Goal: Task Accomplishment & Management: Complete application form

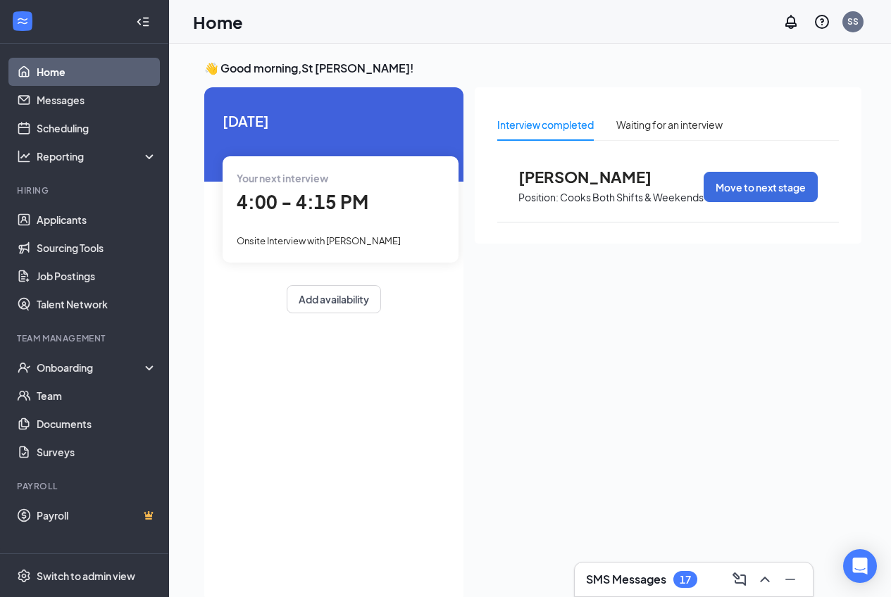
click at [670, 586] on div "SMS Messages 17" at bounding box center [641, 579] width 111 height 17
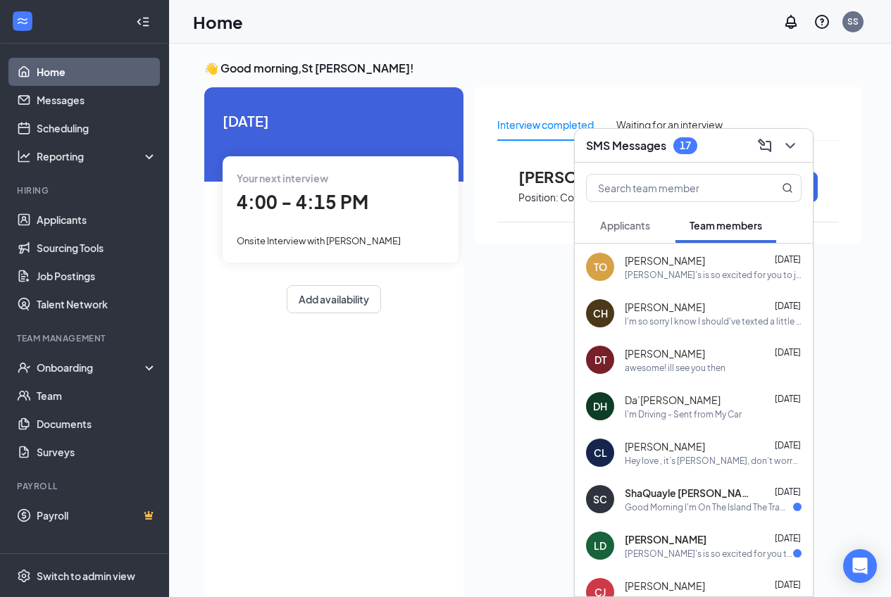
click at [687, 269] on div "[PERSON_NAME]'s is so excited for you to join our team! Do you know anyone else…" at bounding box center [713, 275] width 177 height 12
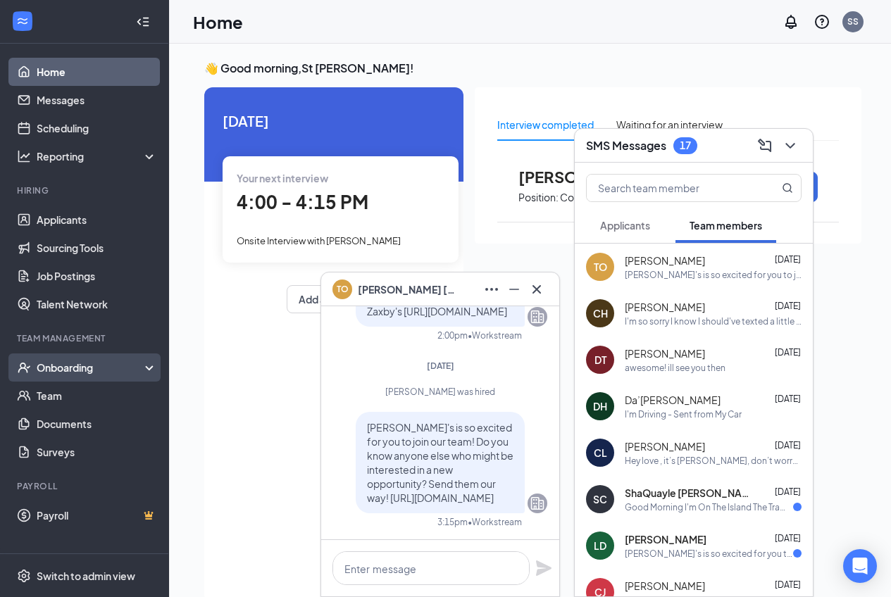
click at [132, 368] on div "Onboarding" at bounding box center [91, 367] width 108 height 14
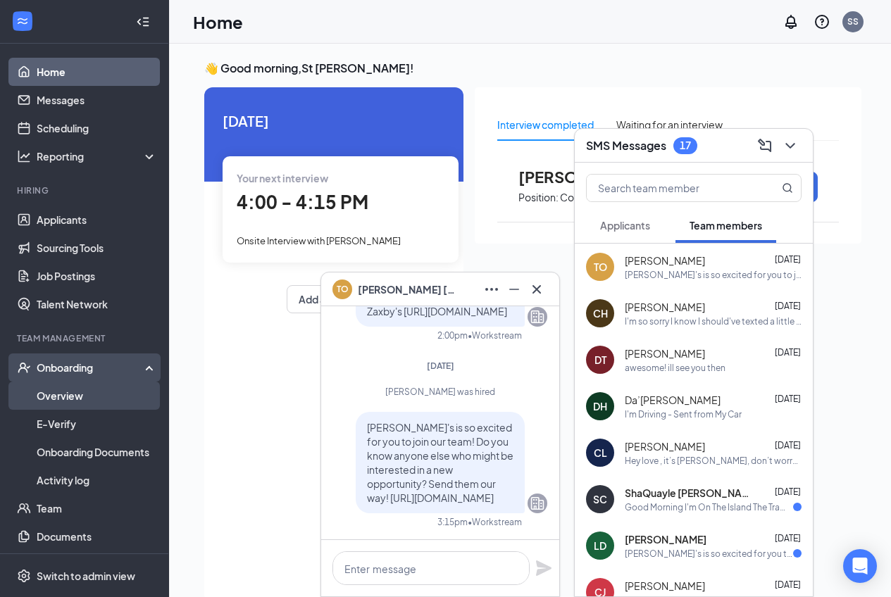
click at [101, 394] on link "Overview" at bounding box center [97, 396] width 120 height 28
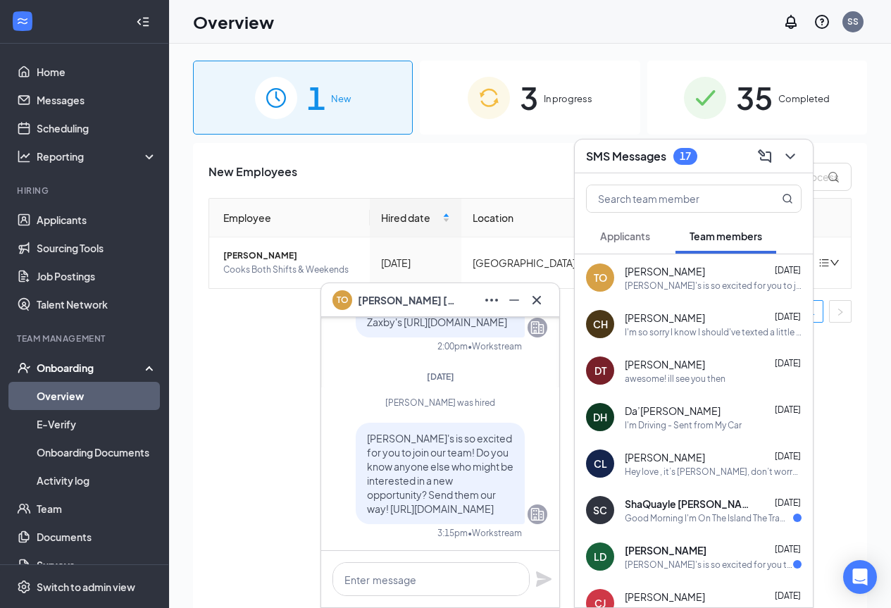
click at [525, 108] on span "3" at bounding box center [529, 97] width 18 height 49
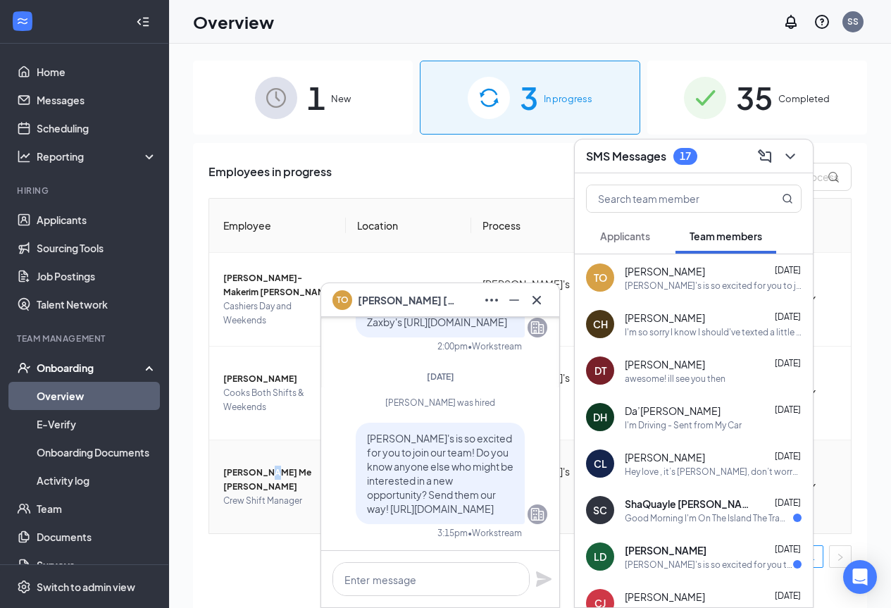
click at [263, 465] on span "[PERSON_NAME] Me [PERSON_NAME]" at bounding box center [278, 479] width 111 height 28
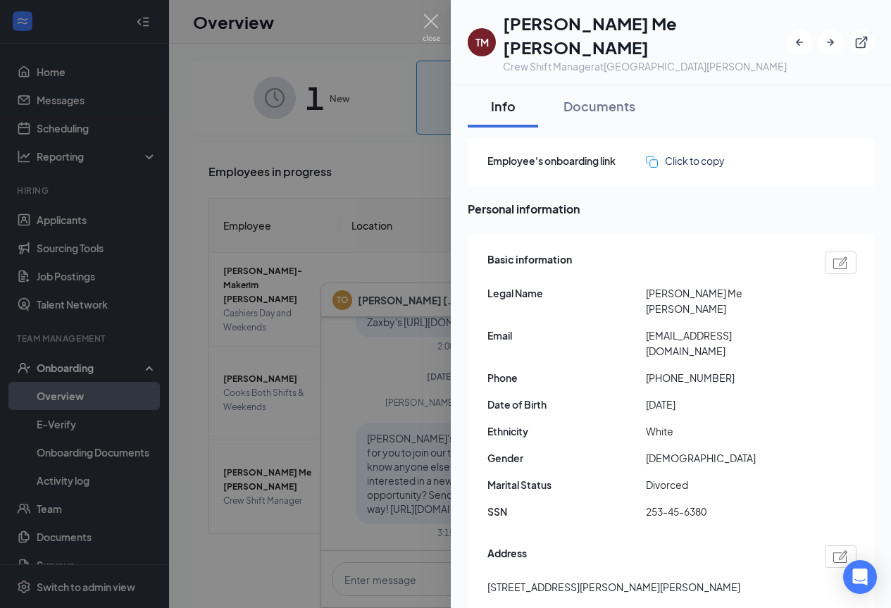
click at [237, 144] on div at bounding box center [445, 304] width 891 height 608
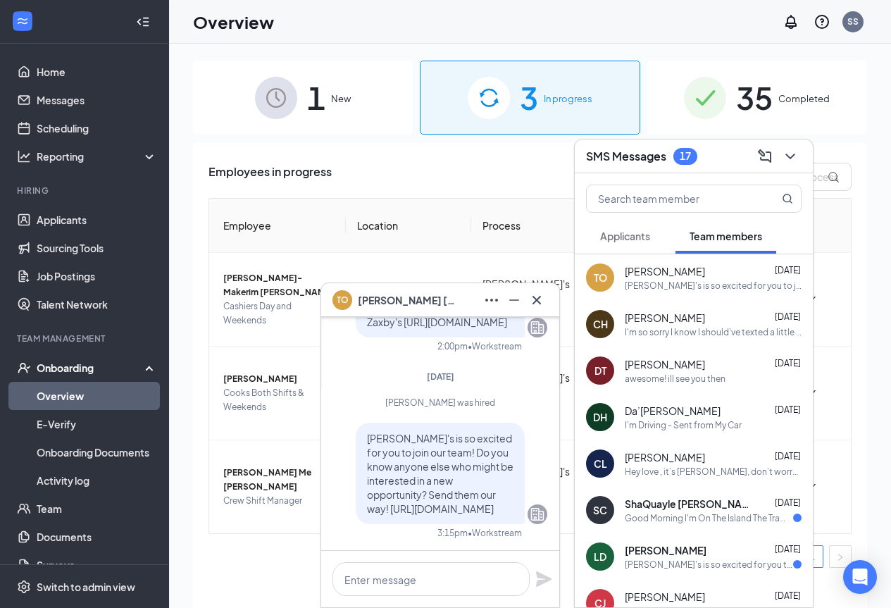
click at [434, 198] on table "Employee Location Process Start Date Status Actions [PERSON_NAME]-Makerim A [PE…" at bounding box center [529, 366] width 643 height 336
click at [524, 303] on button at bounding box center [514, 300] width 23 height 23
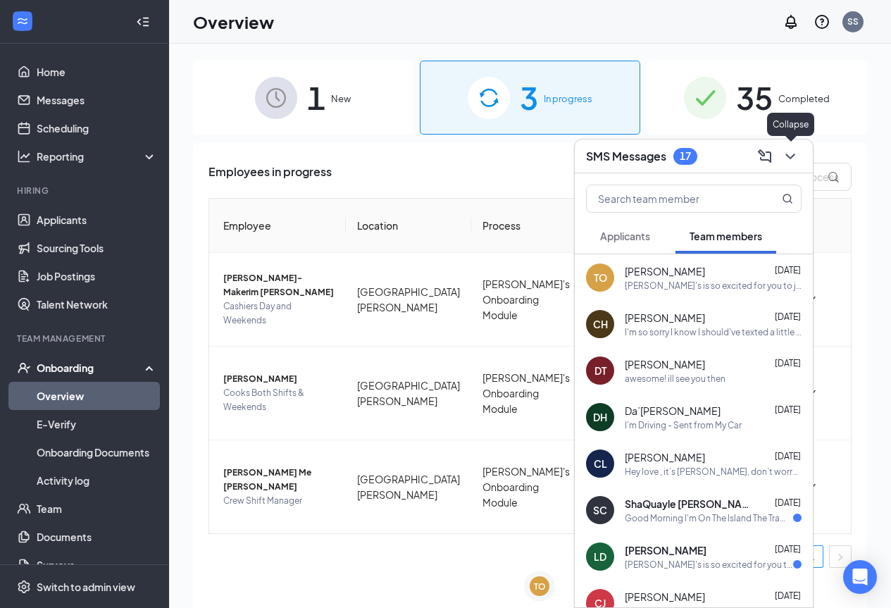
click at [801, 158] on button at bounding box center [790, 156] width 23 height 23
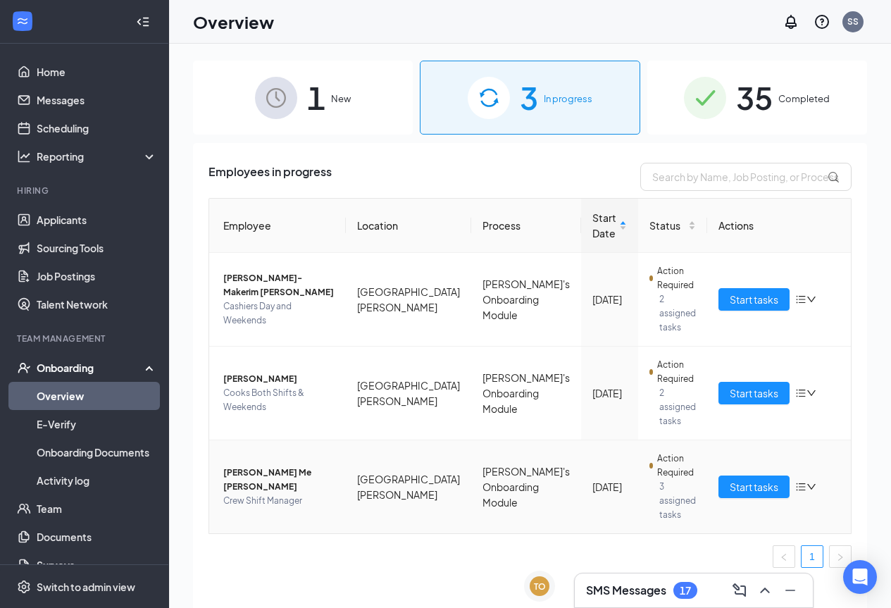
click at [659, 479] on span "3 assigned tasks" at bounding box center [677, 500] width 37 height 42
click at [657, 451] on span "Action Required" at bounding box center [676, 465] width 39 height 28
click at [346, 464] on td "[PERSON_NAME] Me [PERSON_NAME] Crew Shift Manager" at bounding box center [277, 486] width 137 height 93
click at [291, 465] on span "[PERSON_NAME] Me [PERSON_NAME]" at bounding box center [278, 479] width 111 height 28
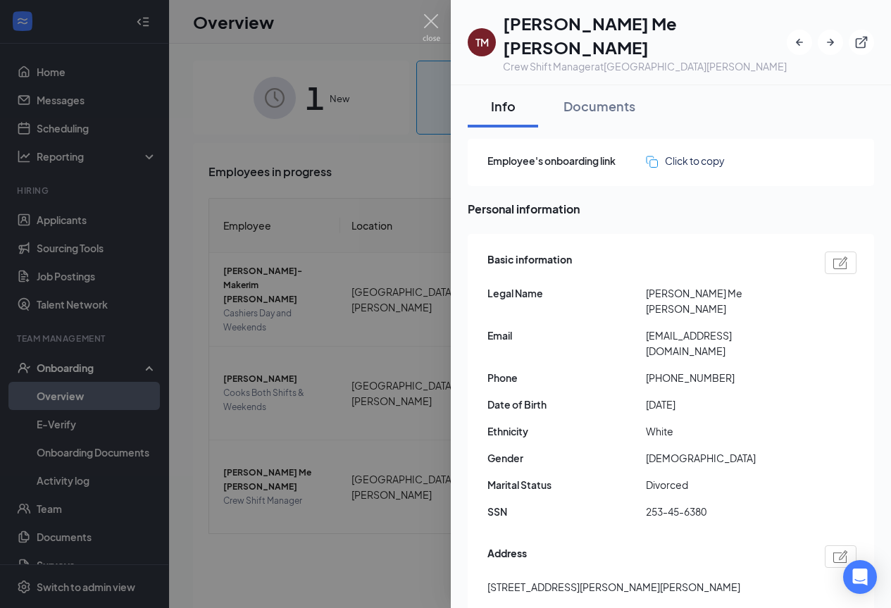
click at [346, 102] on div at bounding box center [445, 304] width 891 height 608
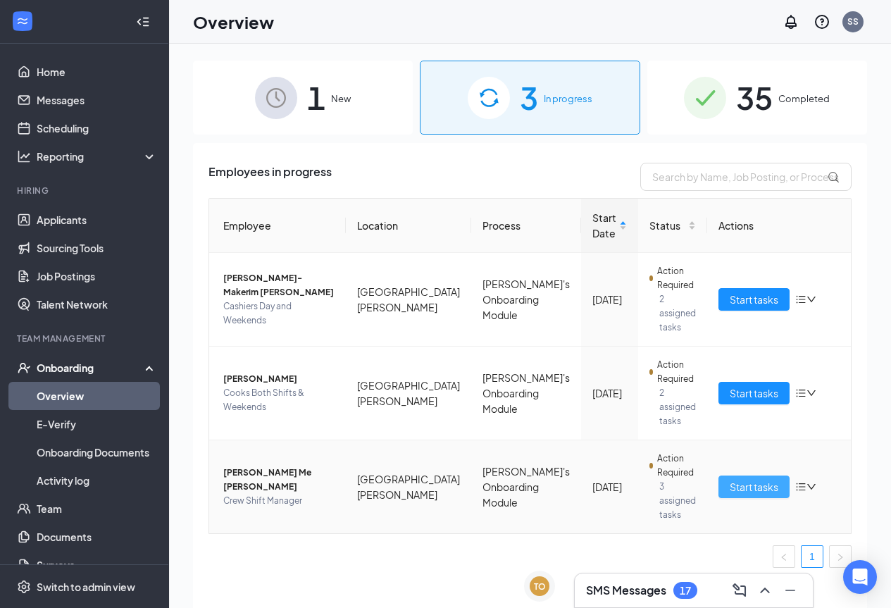
click at [734, 479] on span "Start tasks" at bounding box center [753, 486] width 49 height 15
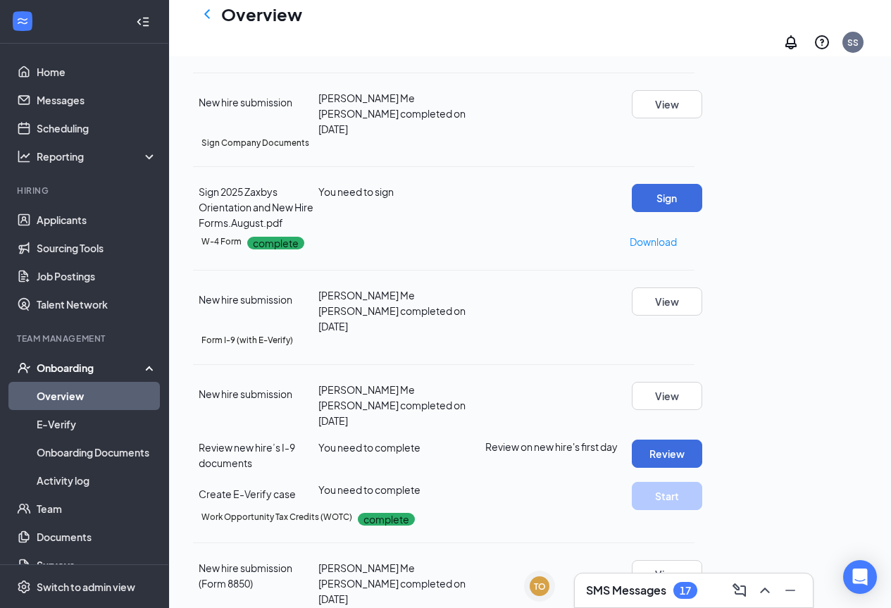
scroll to position [141, 0]
click at [702, 213] on button "Sign" at bounding box center [667, 198] width 70 height 28
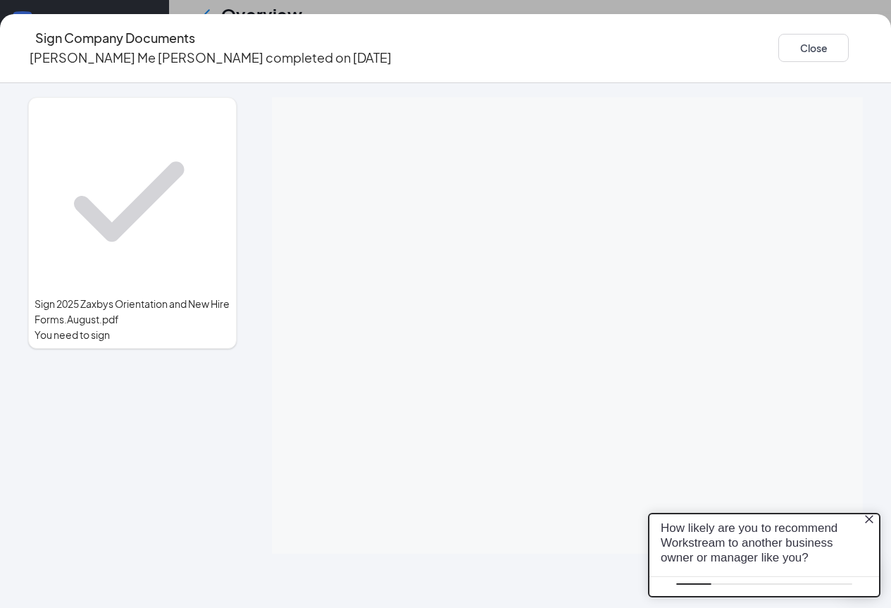
scroll to position [0, 0]
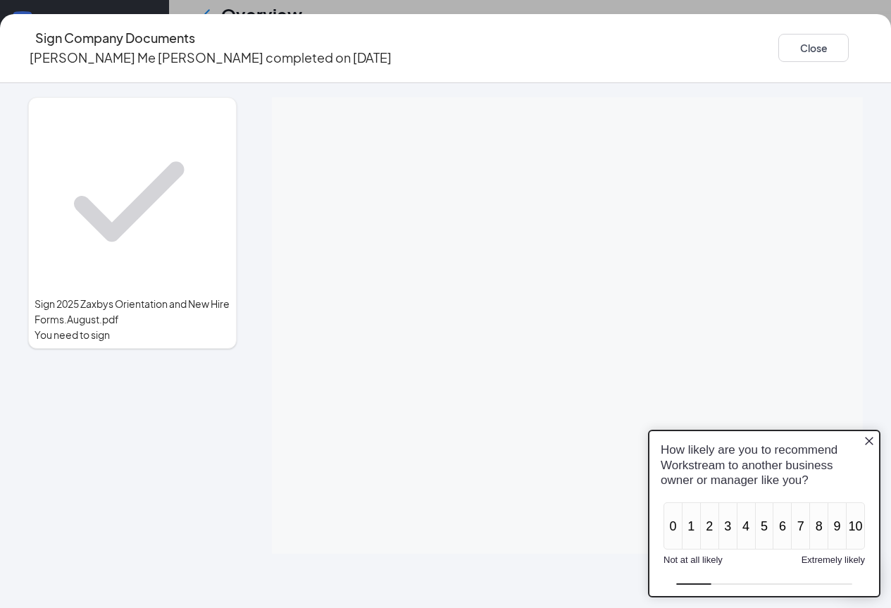
click at [867, 441] on icon "Close button" at bounding box center [868, 440] width 11 height 11
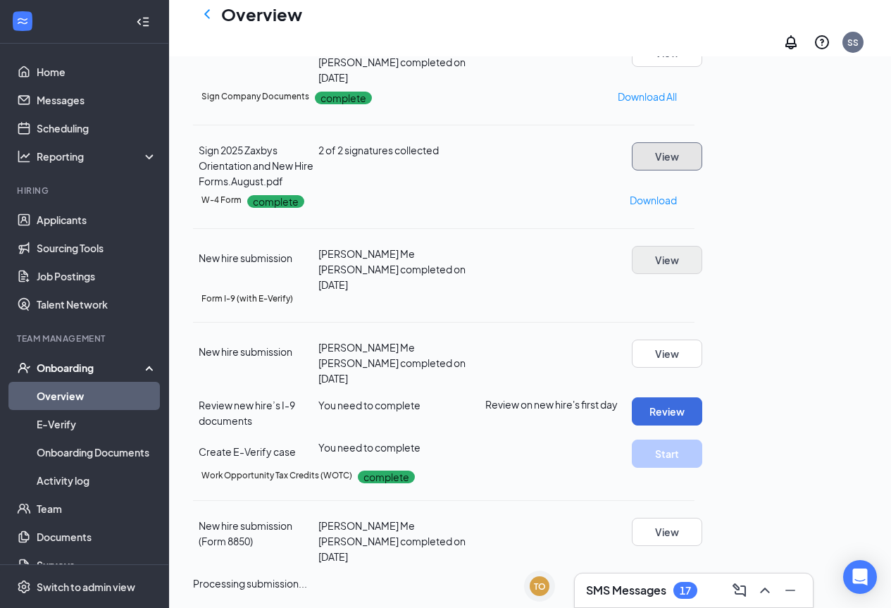
scroll to position [336, 0]
click at [702, 397] on button "Review" at bounding box center [667, 411] width 70 height 28
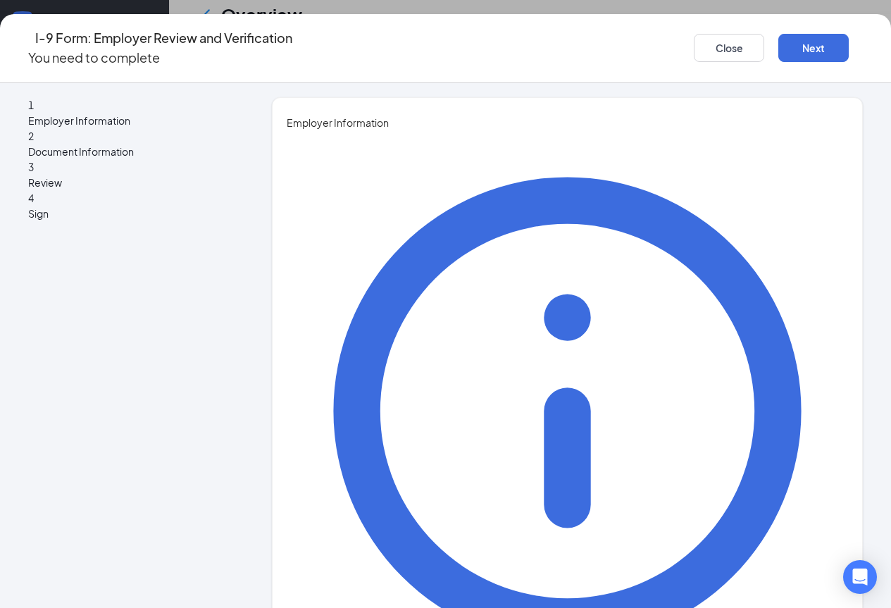
type input "[PERSON_NAME]"
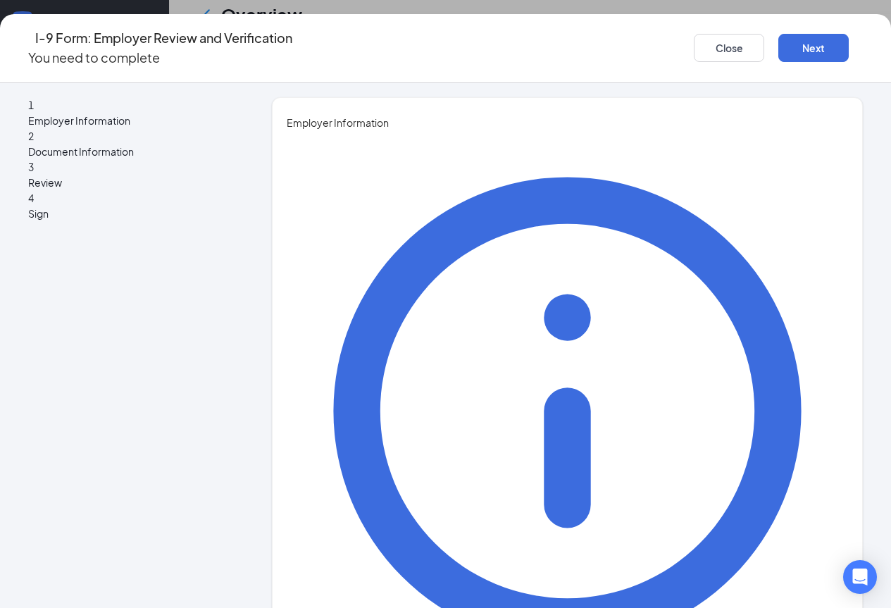
type input "gm"
type input "[EMAIL_ADDRESS][DOMAIN_NAME]"
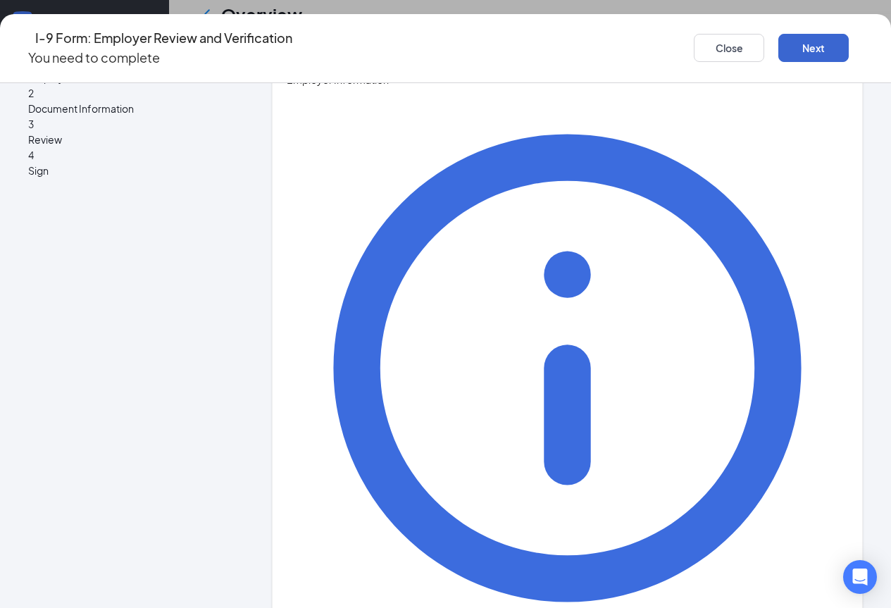
type input "9126384010"
click at [786, 36] on button "Next" at bounding box center [813, 48] width 70 height 28
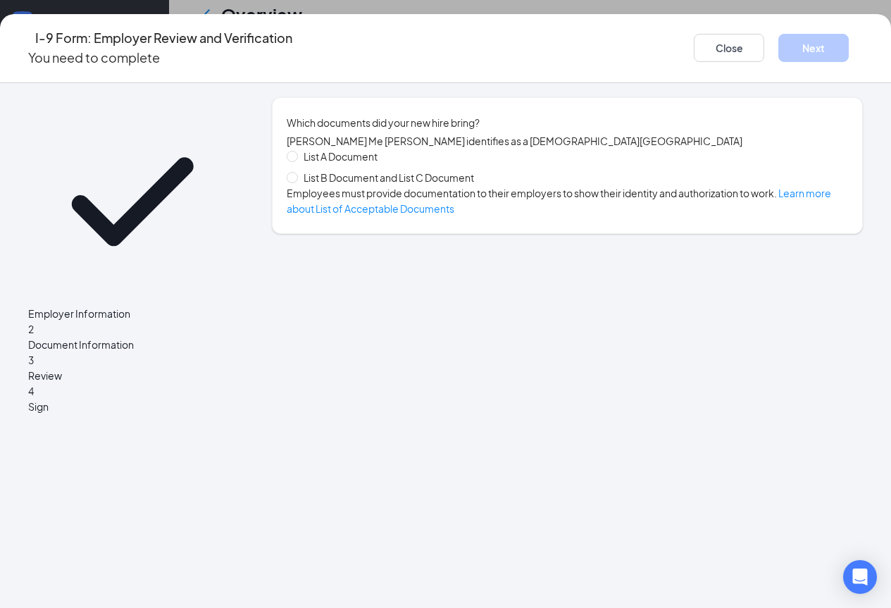
scroll to position [0, 0]
click at [295, 182] on input "List B Document and List C Document" at bounding box center [292, 177] width 10 height 10
radio input "true"
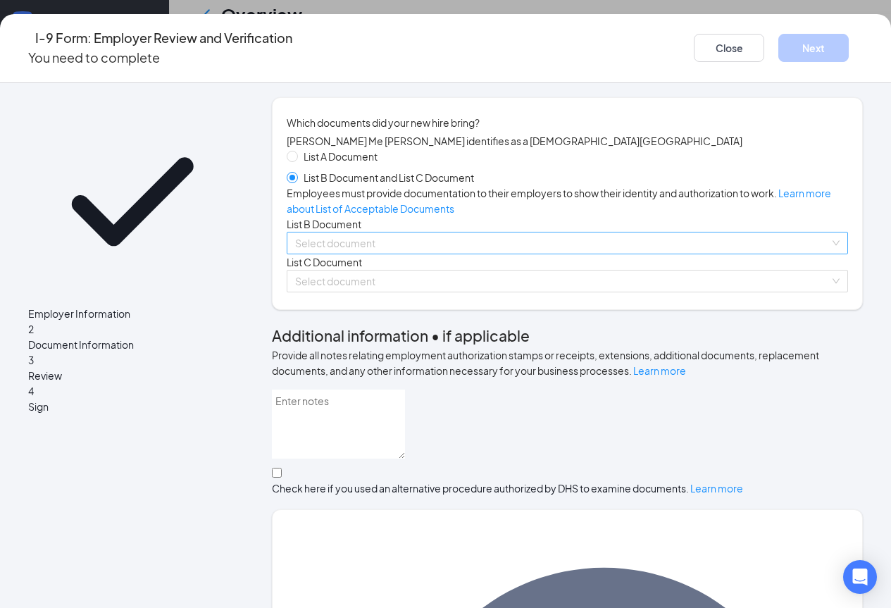
click at [378, 253] on input "search" at bounding box center [562, 242] width 534 height 21
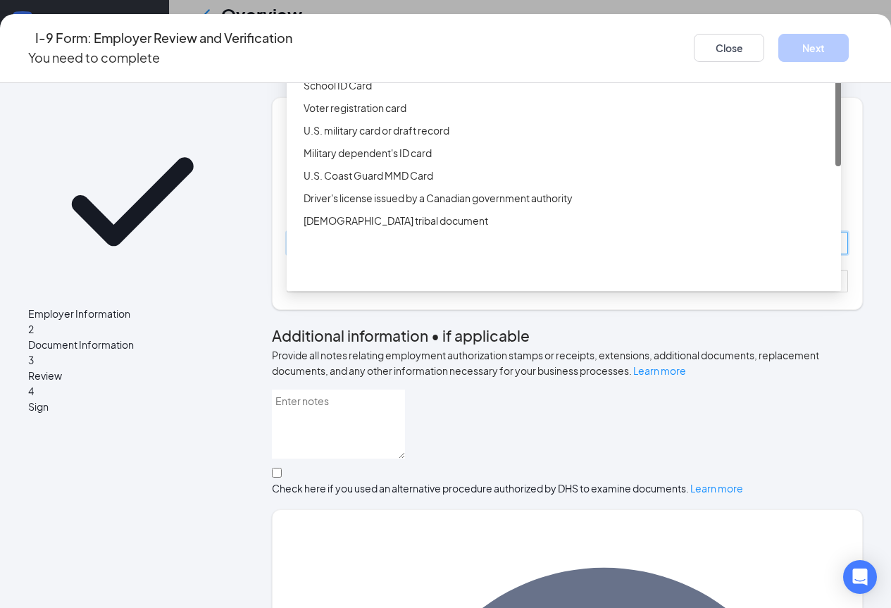
click at [408, 48] on div "Driver’s License issued by U.S State or outlying US possession" at bounding box center [567, 39] width 529 height 15
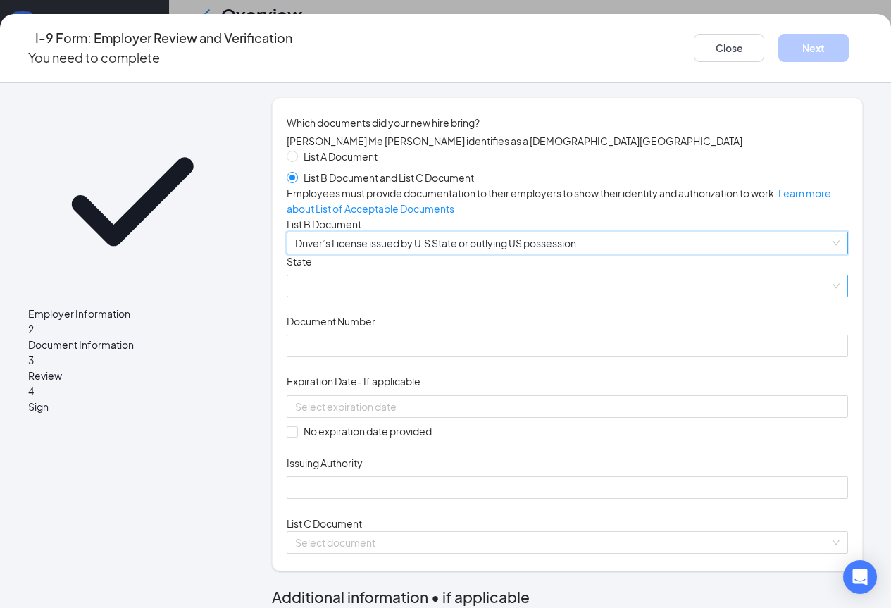
click at [372, 296] on span at bounding box center [567, 285] width 544 height 21
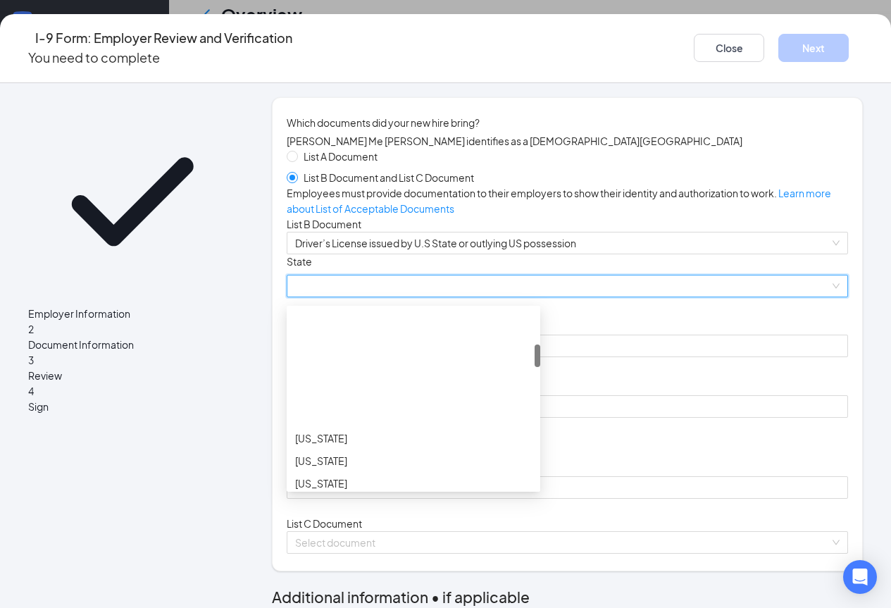
scroll to position [282, 0]
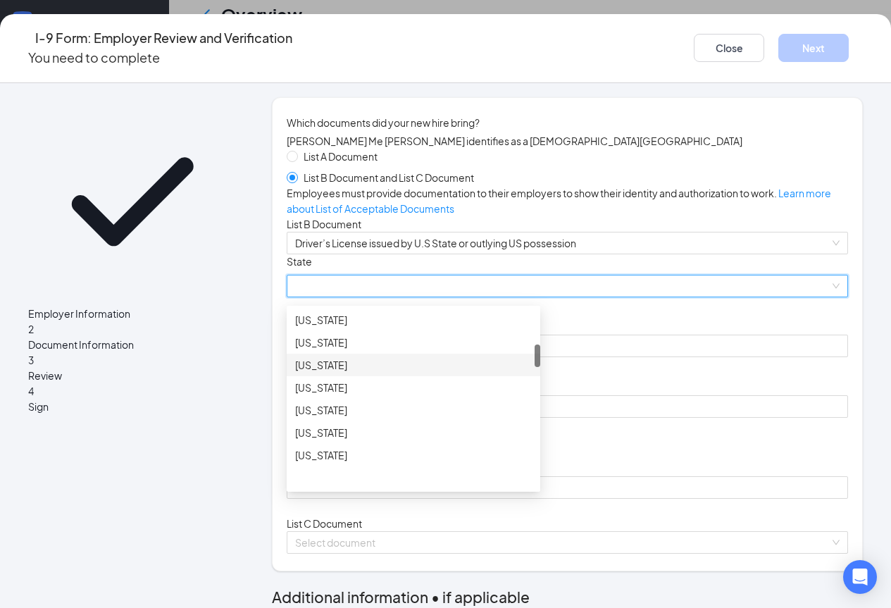
click at [329, 372] on div "[US_STATE]" at bounding box center [413, 364] width 237 height 15
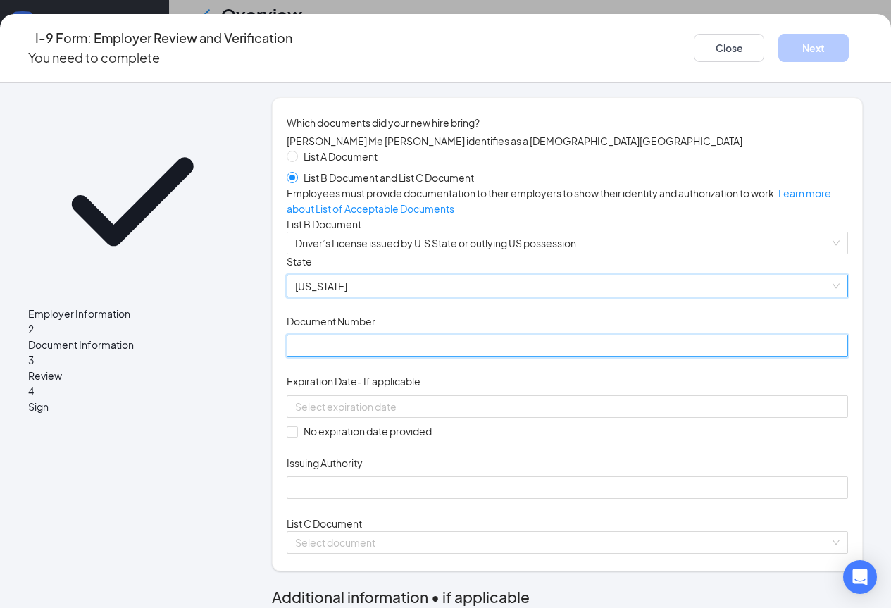
click at [360, 357] on input "Document Number" at bounding box center [567, 345] width 561 height 23
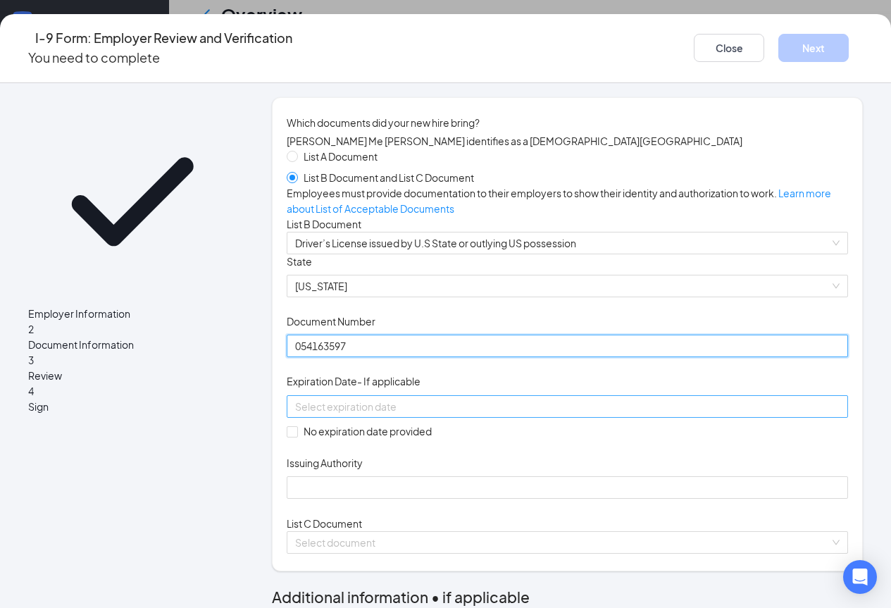
type input "054163597"
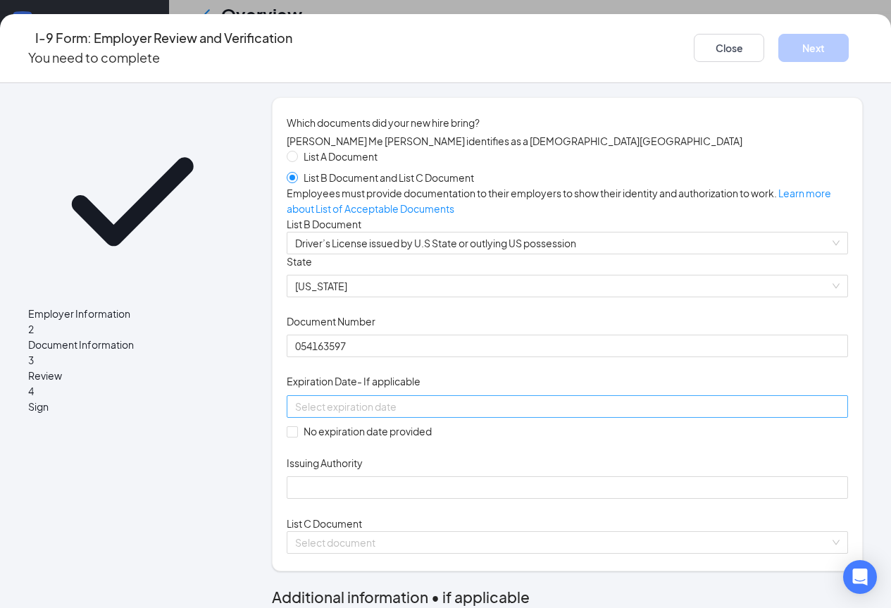
click at [404, 414] on input at bounding box center [565, 405] width 541 height 15
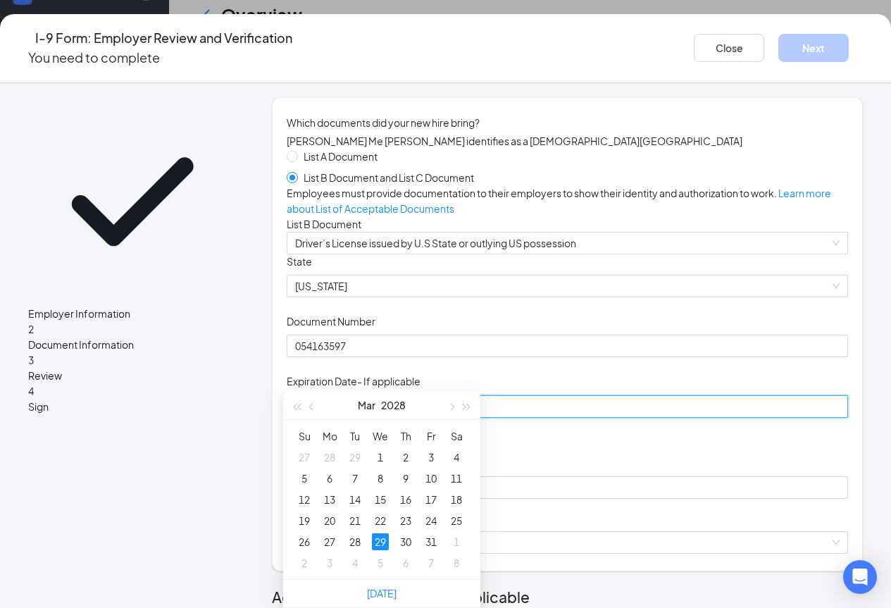
type input "[DATE]"
click at [650, 499] on div "Document Title Driver’s License issued by U.S State or outlying US possession S…" at bounding box center [567, 376] width 561 height 245
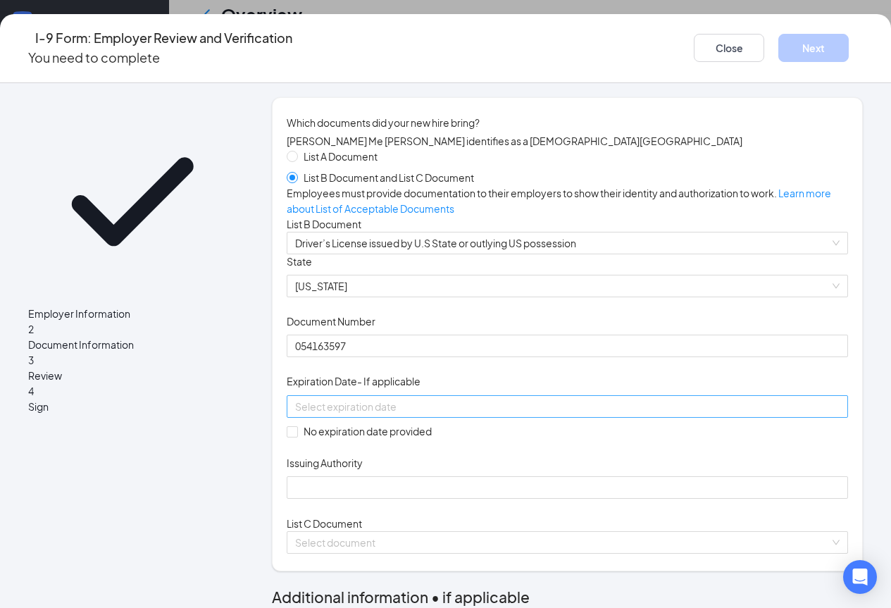
click at [513, 414] on div at bounding box center [567, 405] width 544 height 15
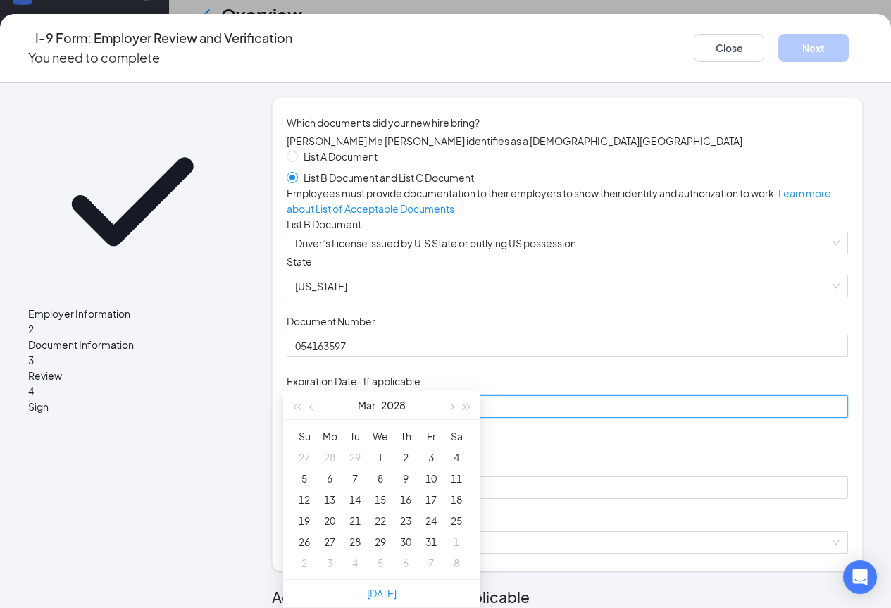
type input "[DATE]"
click at [375, 533] on div "29" at bounding box center [380, 541] width 17 height 17
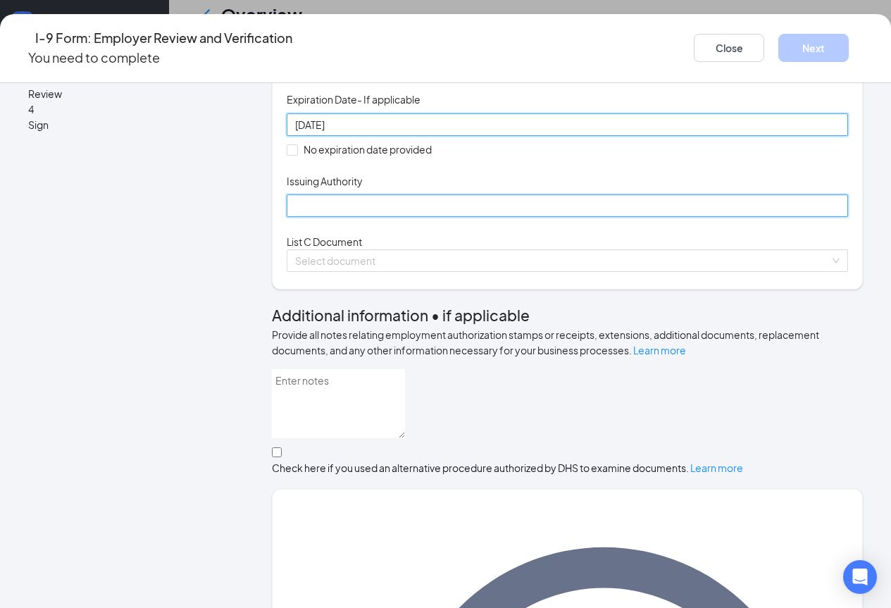
click at [327, 217] on input "Issuing Authority" at bounding box center [567, 205] width 561 height 23
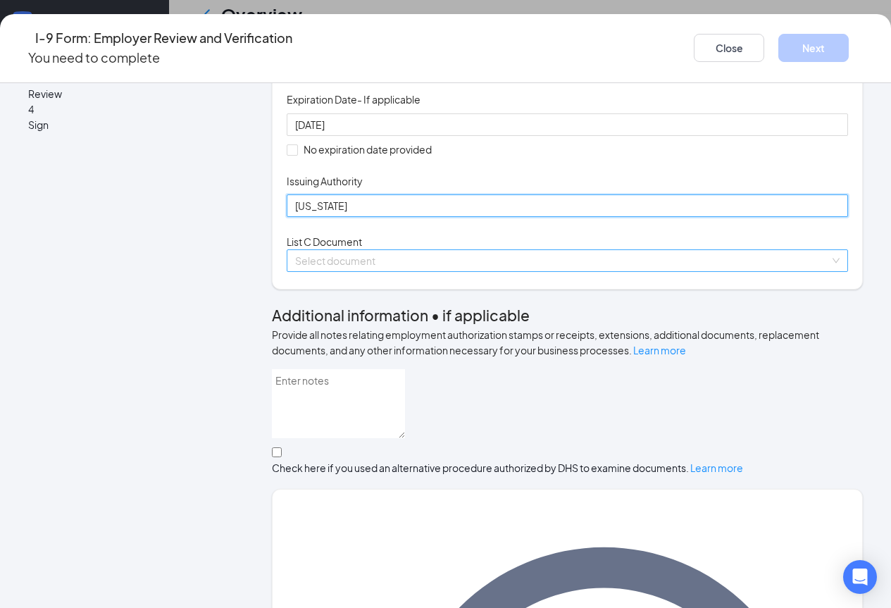
type input "[US_STATE]"
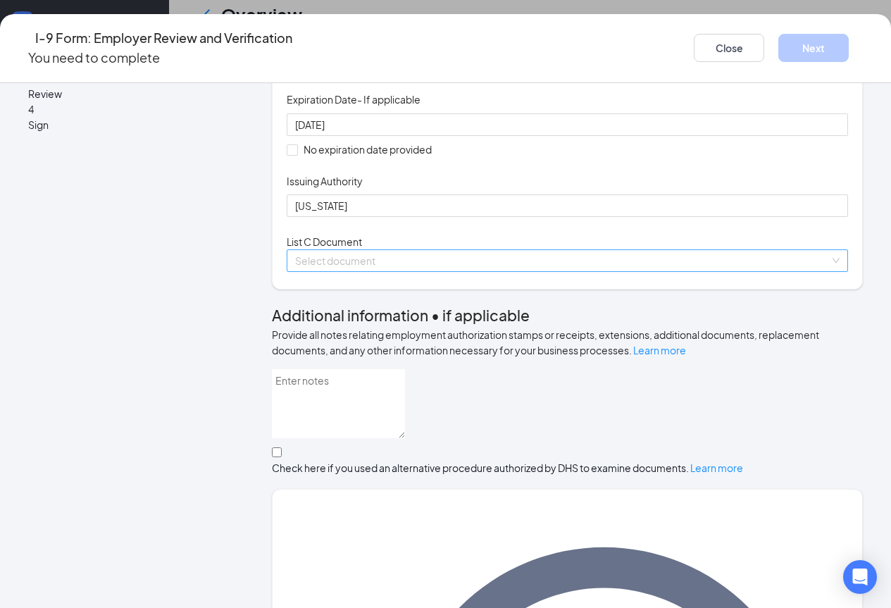
click at [350, 271] on input "search" at bounding box center [562, 260] width 534 height 21
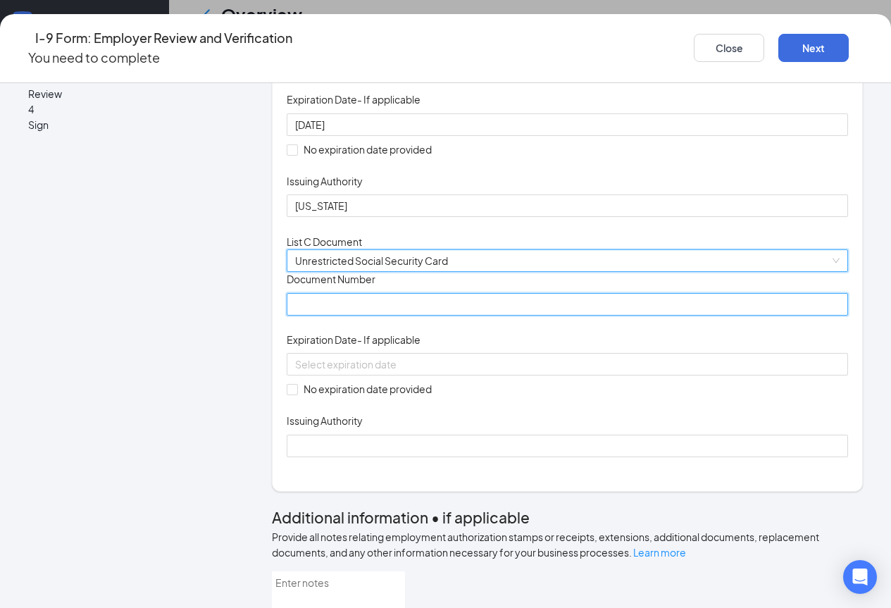
click at [356, 315] on input "Document Number" at bounding box center [567, 304] width 561 height 23
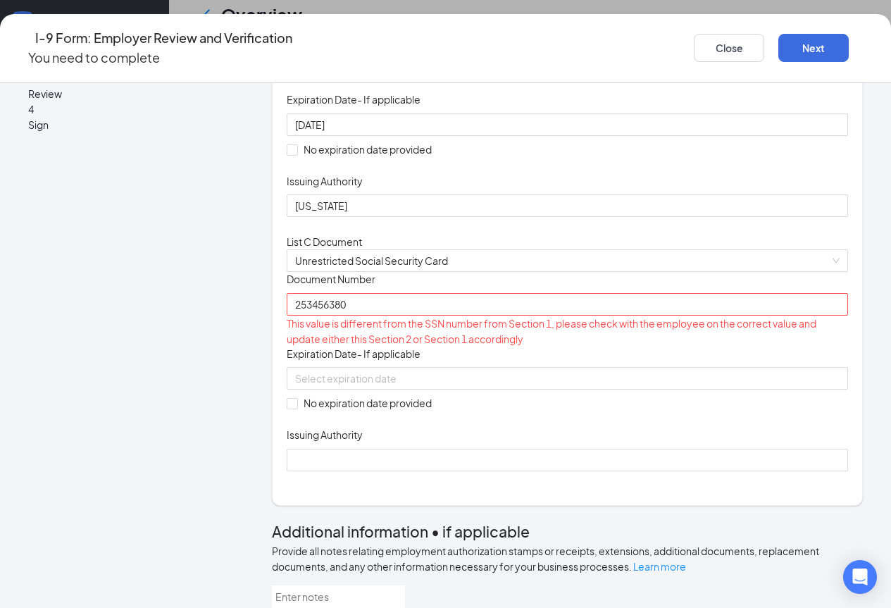
click at [666, 460] on div "Document Title Unrestricted Social Security Card Document Number 253456380 This…" at bounding box center [567, 371] width 561 height 199
click at [308, 315] on input "253456380" at bounding box center [567, 304] width 561 height 23
click at [733, 470] on div "Document Title Unrestricted Social Security Card Document Number 253-45-6380 Th…" at bounding box center [567, 371] width 561 height 199
click at [396, 315] on input "253-45-6380" at bounding box center [567, 304] width 561 height 23
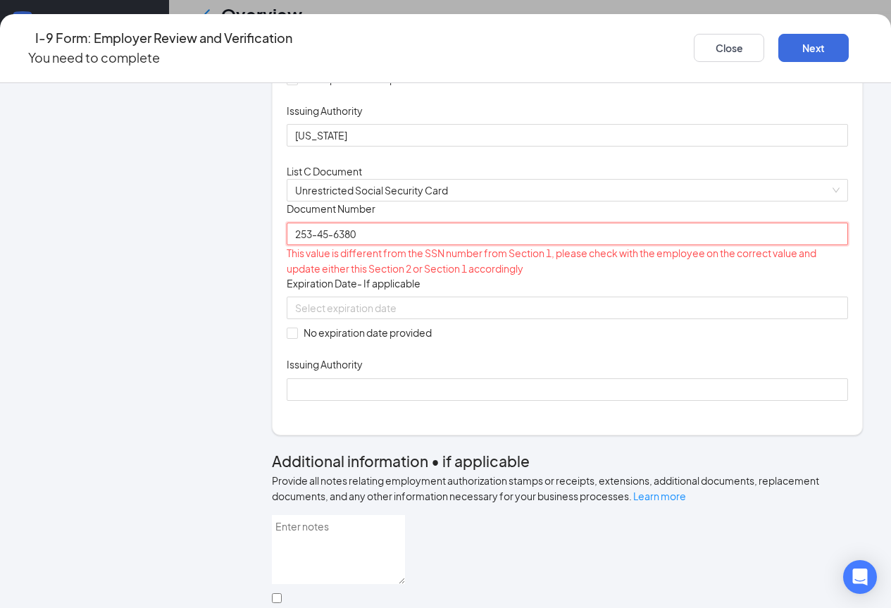
click at [442, 245] on input "253-45-6380" at bounding box center [567, 233] width 561 height 23
type input "253456380"
drag, startPoint x: 583, startPoint y: 406, endPoint x: 524, endPoint y: 535, distance: 141.8
click at [600, 400] on div "Document Title Unrestricted Social Security Card Document Number 253456380 This…" at bounding box center [567, 300] width 561 height 199
click at [532, 319] on div at bounding box center [567, 307] width 561 height 23
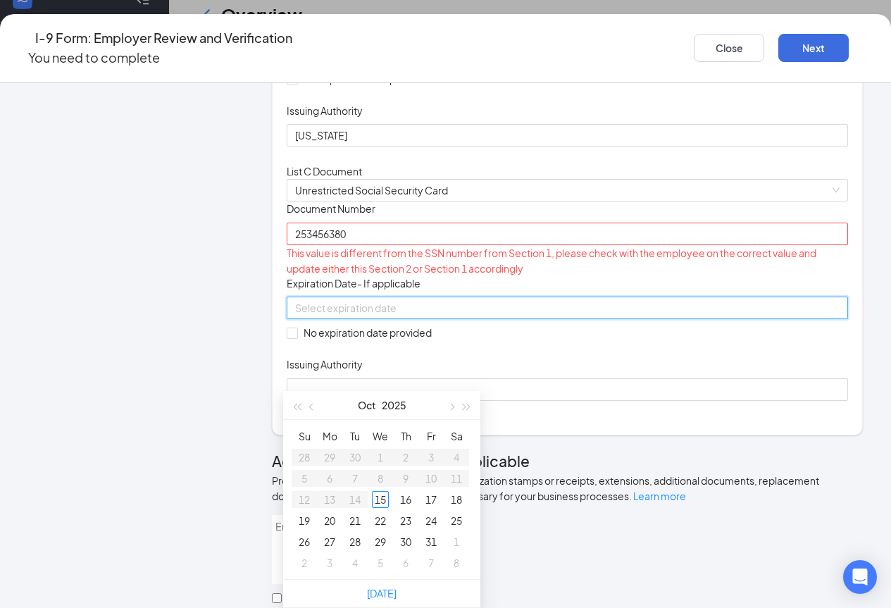
click at [522, 315] on div at bounding box center [567, 307] width 544 height 15
click at [631, 400] on div "Document Title Unrestricted Social Security Card Document Number 253456380 This…" at bounding box center [567, 300] width 561 height 199
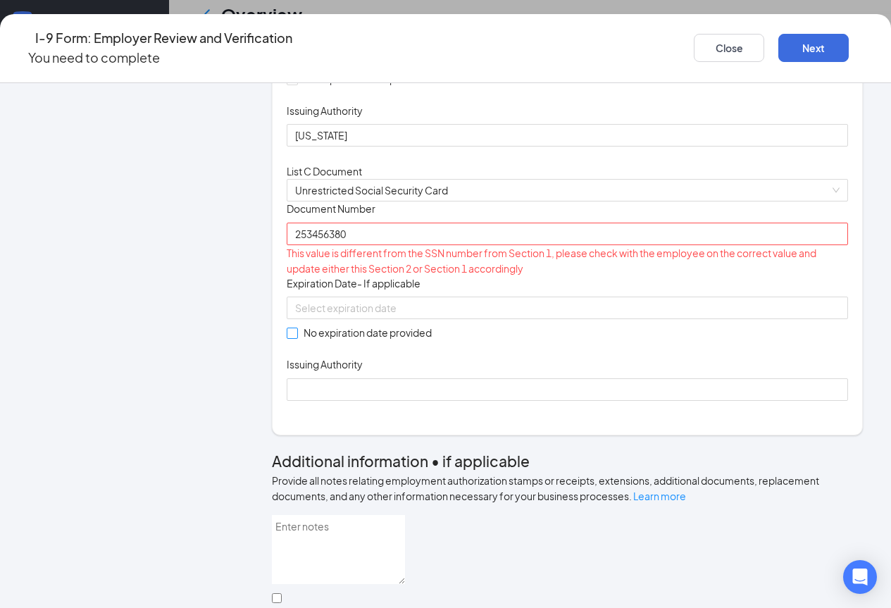
click at [287, 337] on input "No expiration date provided" at bounding box center [292, 332] width 10 height 10
checkbox input "true"
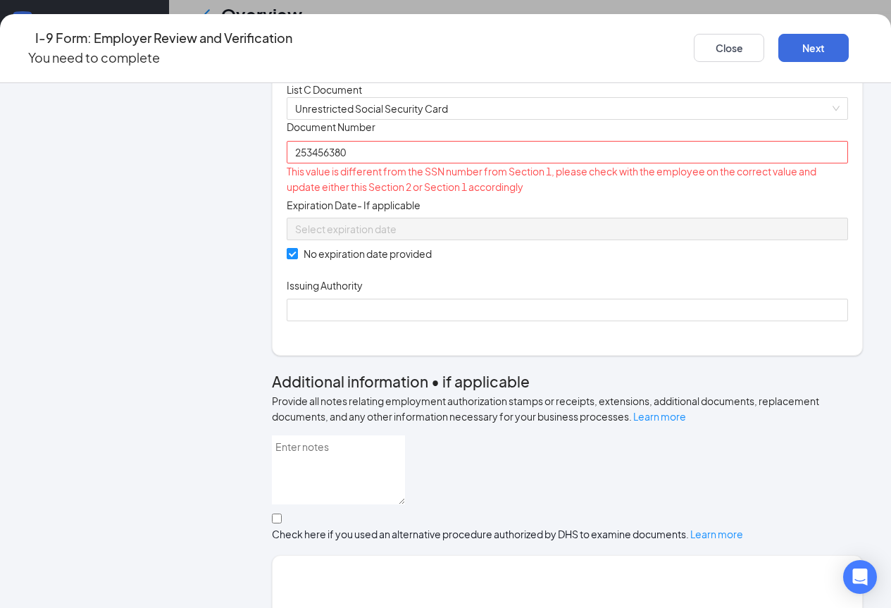
scroll to position [563, 0]
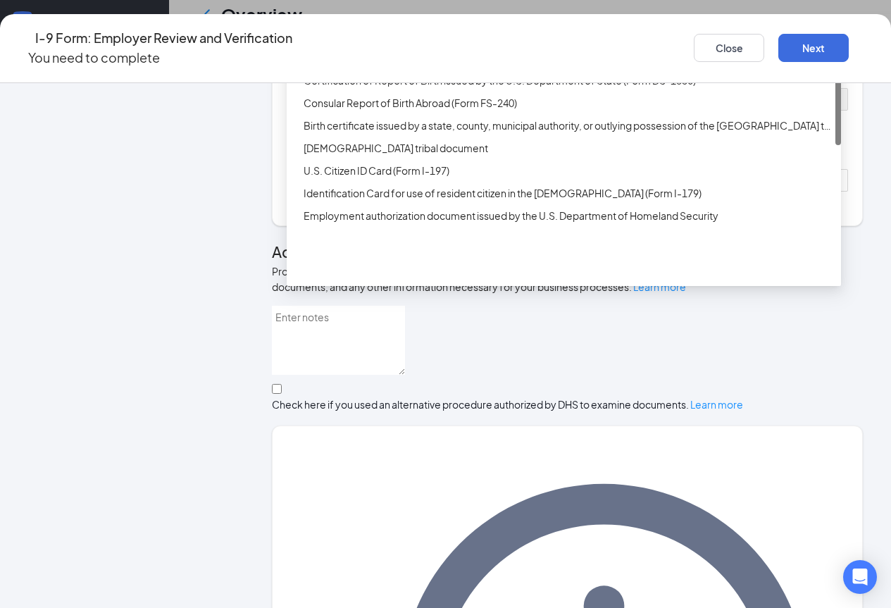
click at [168, 262] on div "Employer Information 2 Document Information 3 Review 4 Sign" at bounding box center [132, 261] width 208 height 1454
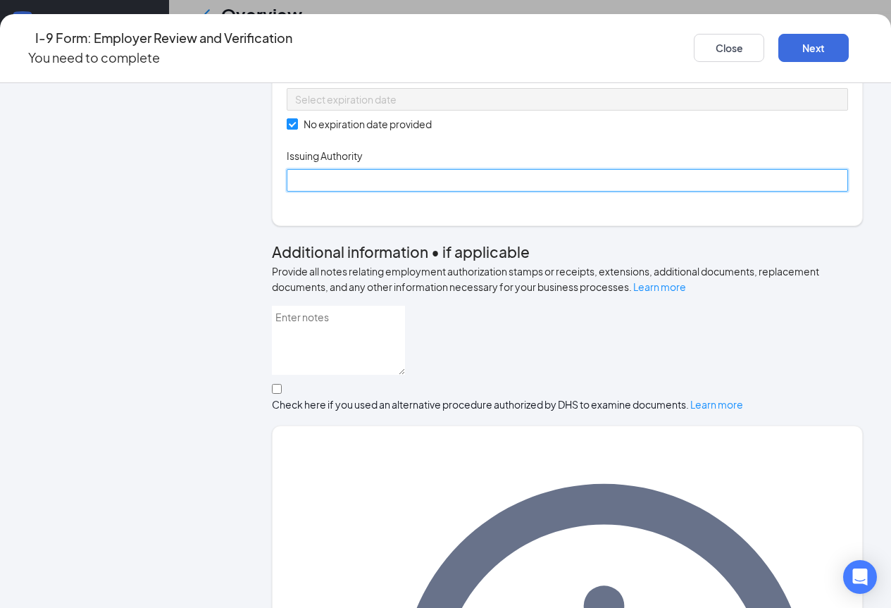
click at [358, 192] on input "Issuing Authority" at bounding box center [567, 180] width 561 height 23
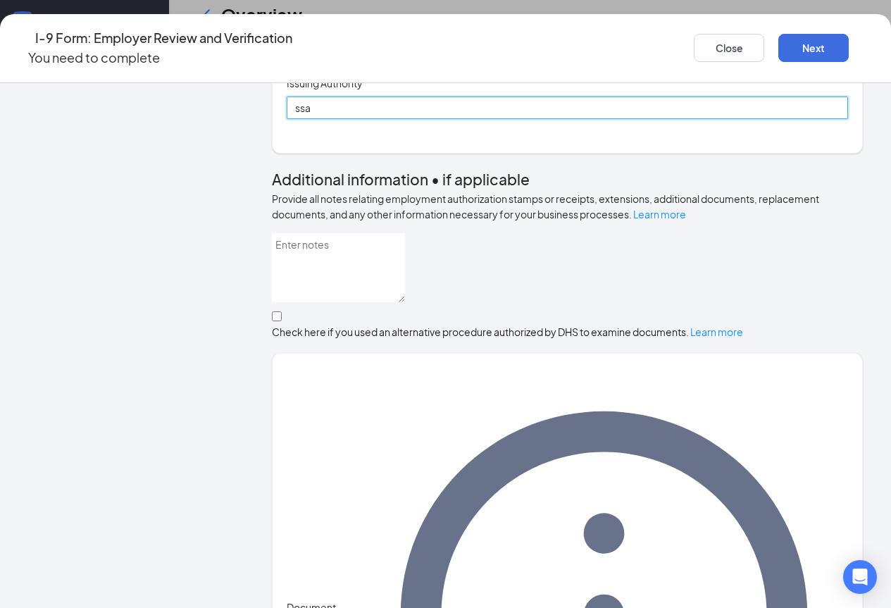
scroll to position [401, 0]
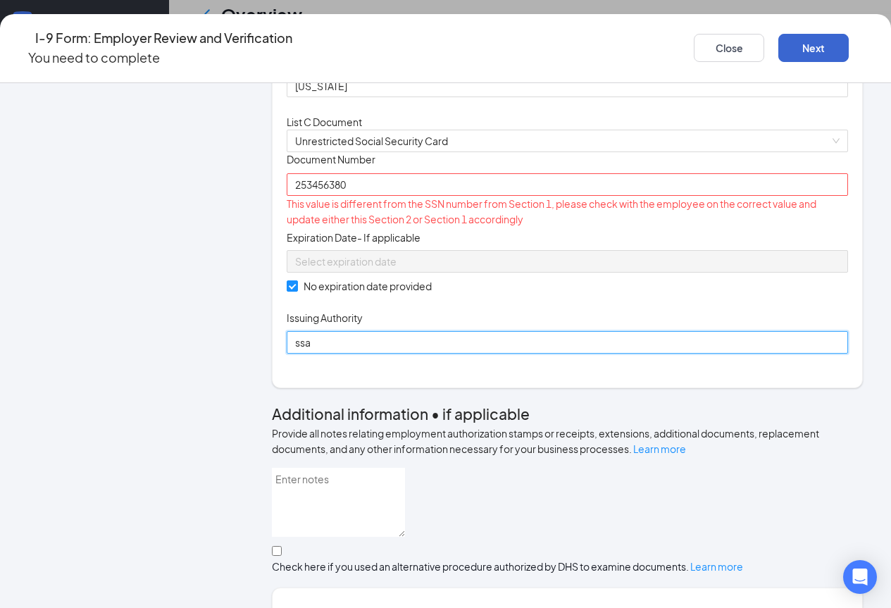
type input "ssa"
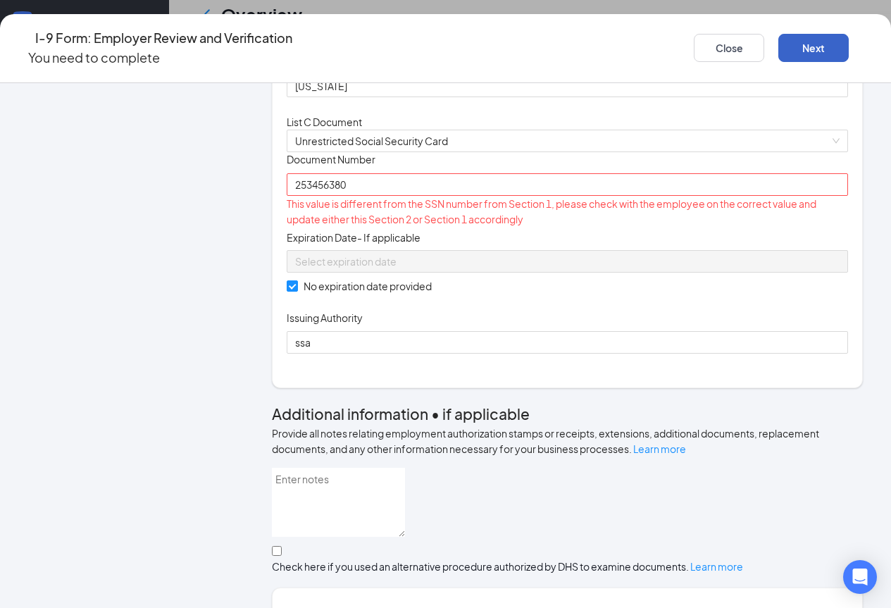
click at [812, 37] on button "Next" at bounding box center [813, 48] width 70 height 28
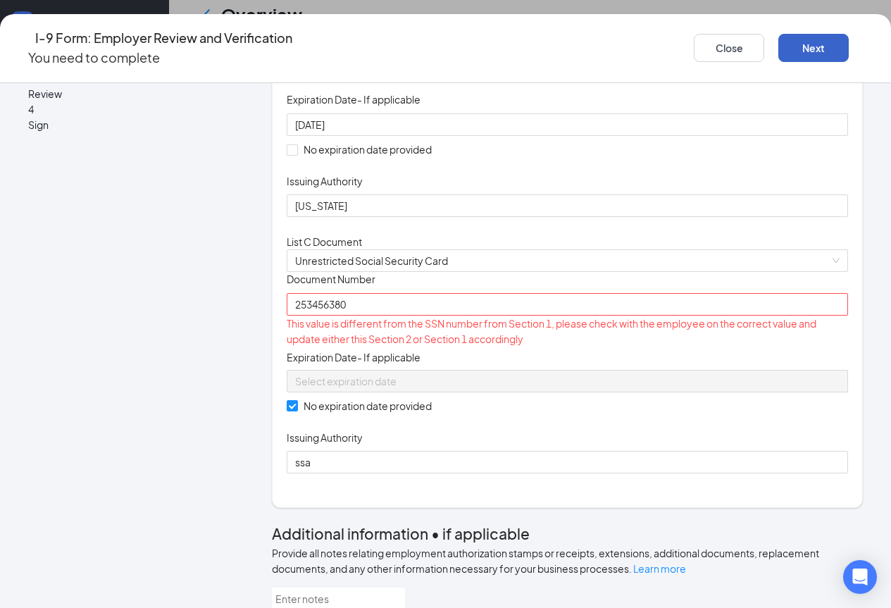
scroll to position [352, 0]
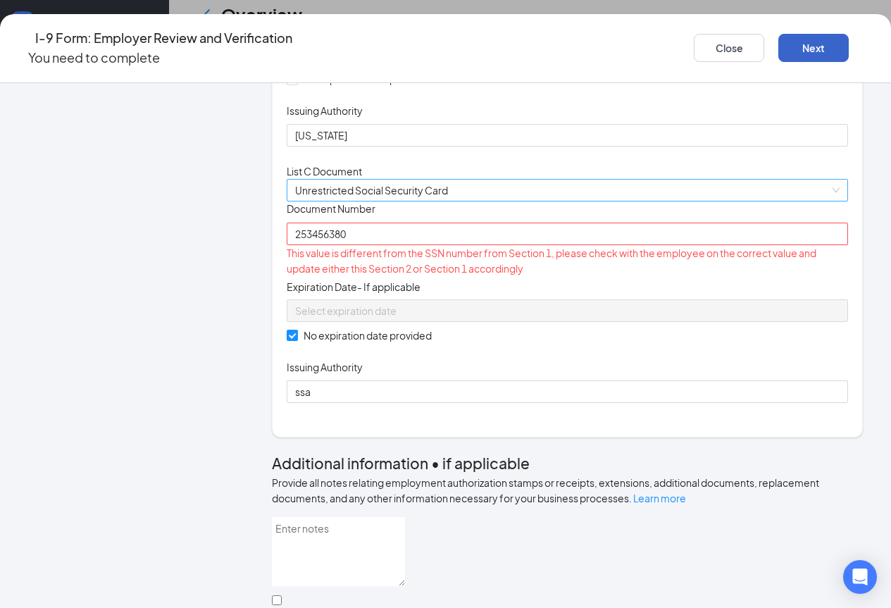
click at [408, 201] on span "Unrestricted Social Security Card" at bounding box center [567, 190] width 544 height 21
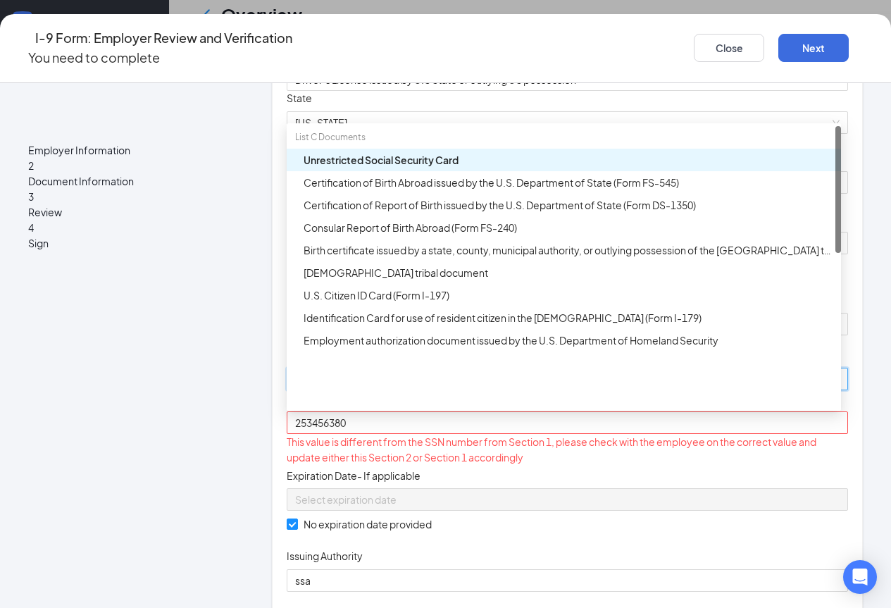
scroll to position [141, 0]
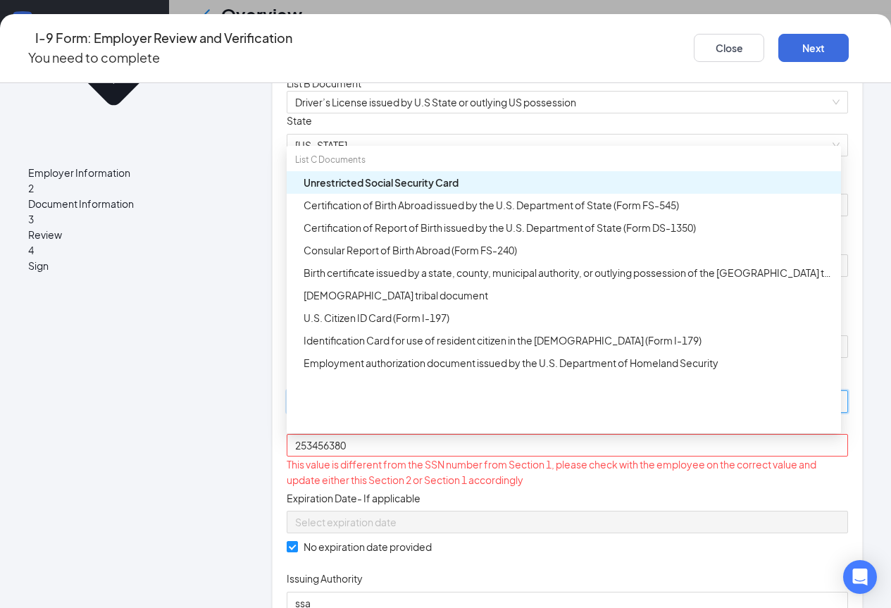
click at [394, 190] on div "Unrestricted Social Security Card" at bounding box center [567, 182] width 529 height 15
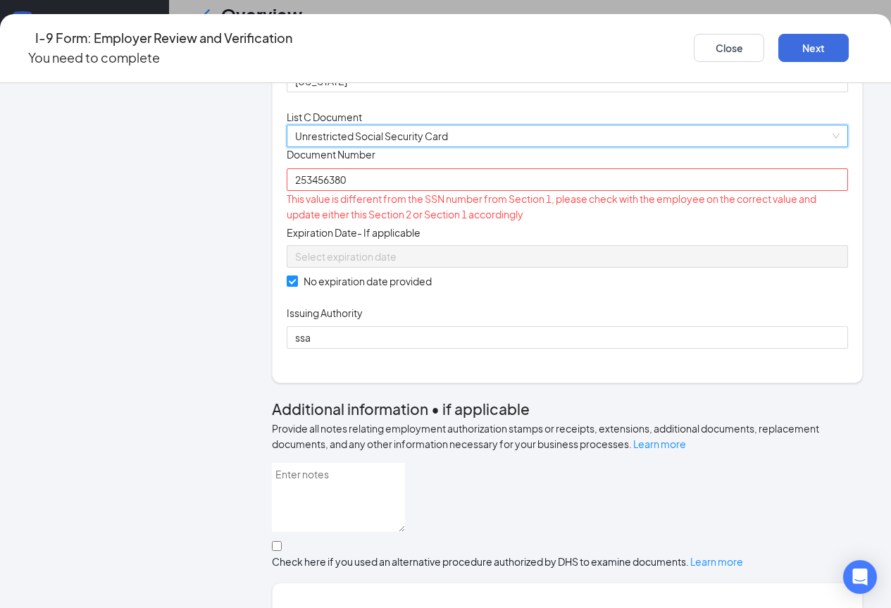
scroll to position [422, 0]
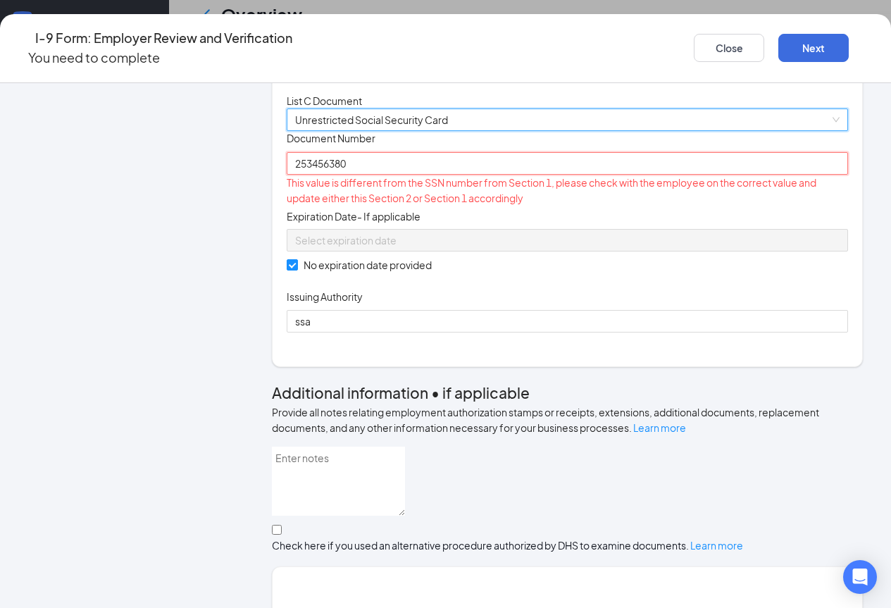
click at [384, 175] on input "253456380" at bounding box center [567, 163] width 561 height 23
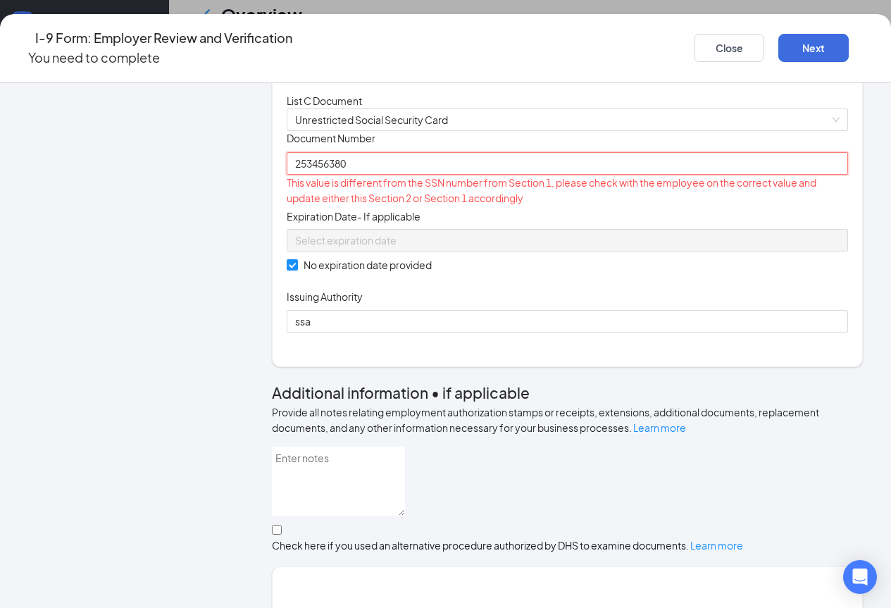
click at [306, 175] on input "253456380" at bounding box center [567, 163] width 561 height 23
click at [667, 332] on div "Document Title Unrestricted Social Security Card Document Number 253-45-6380 Th…" at bounding box center [567, 231] width 561 height 201
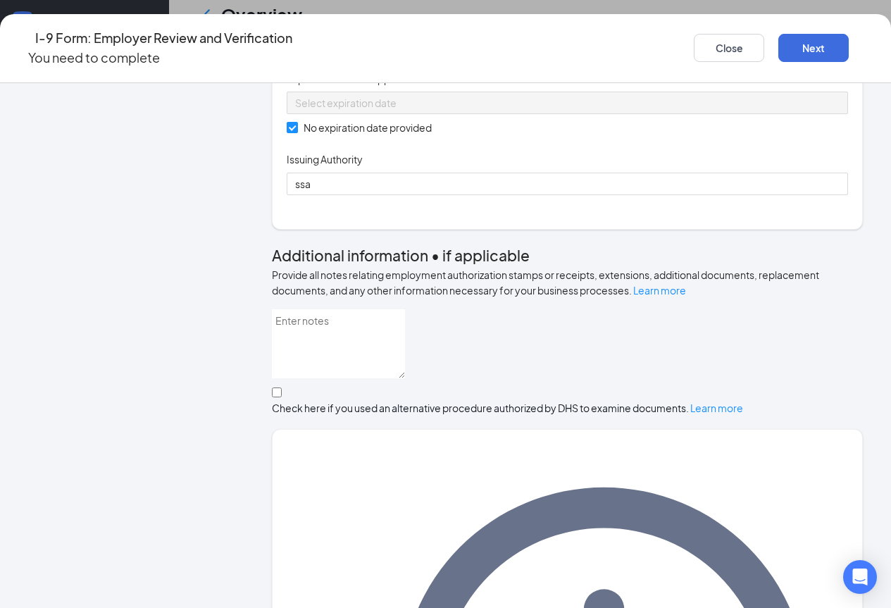
scroll to position [563, 0]
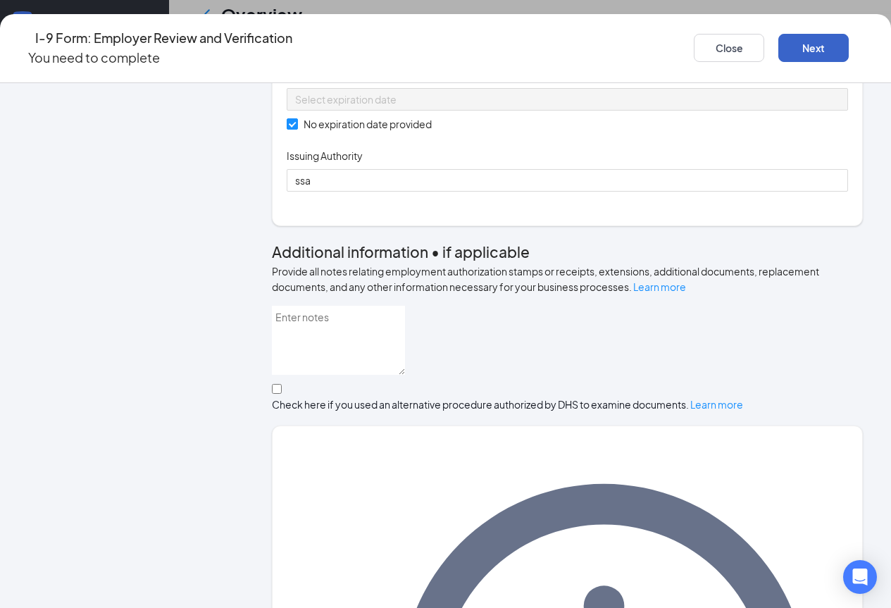
click at [787, 39] on button "Next" at bounding box center [813, 48] width 70 height 28
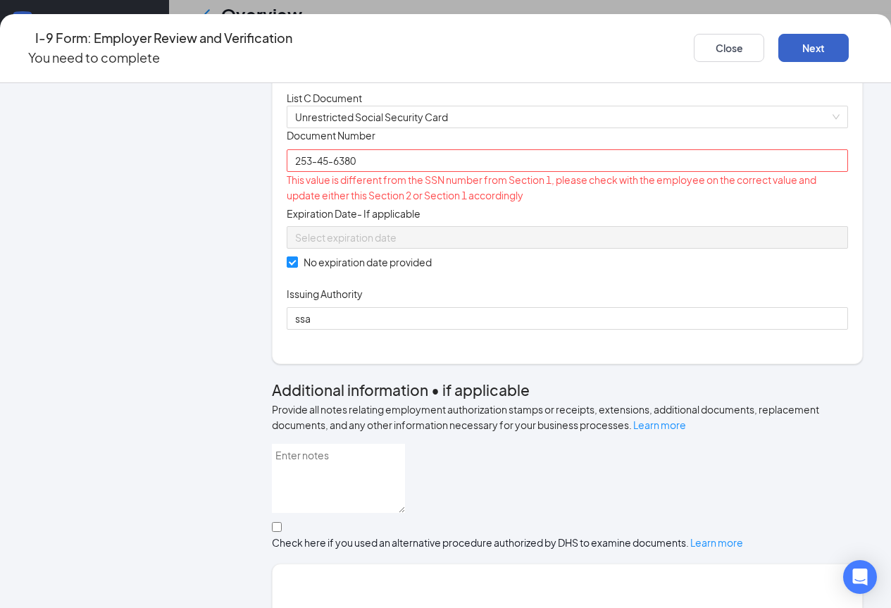
scroll to position [422, 0]
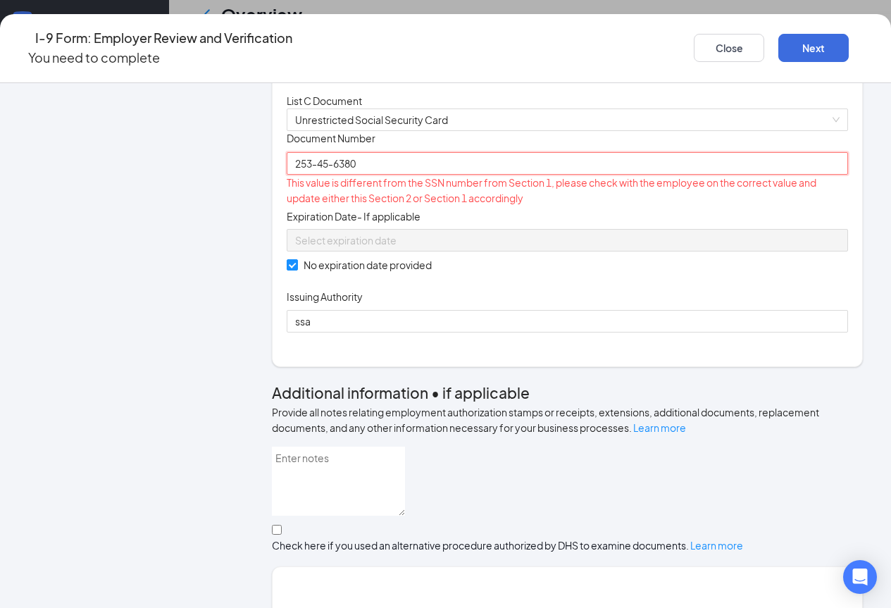
click at [294, 175] on input "253-45-6380" at bounding box center [567, 163] width 561 height 23
click at [778, 47] on button "Next" at bounding box center [813, 48] width 70 height 28
click at [317, 175] on input "253-45-6380" at bounding box center [567, 163] width 561 height 23
click at [323, 175] on input "25345-6380" at bounding box center [567, 163] width 561 height 23
click at [352, 175] on input "253456380" at bounding box center [567, 163] width 561 height 23
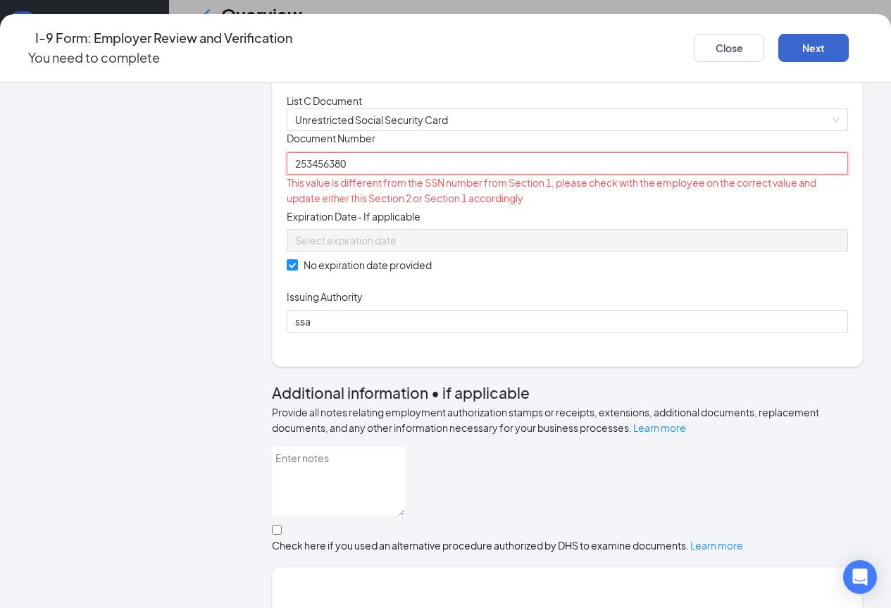
type input "253456380"
click at [792, 40] on button "Next" at bounding box center [813, 48] width 70 height 28
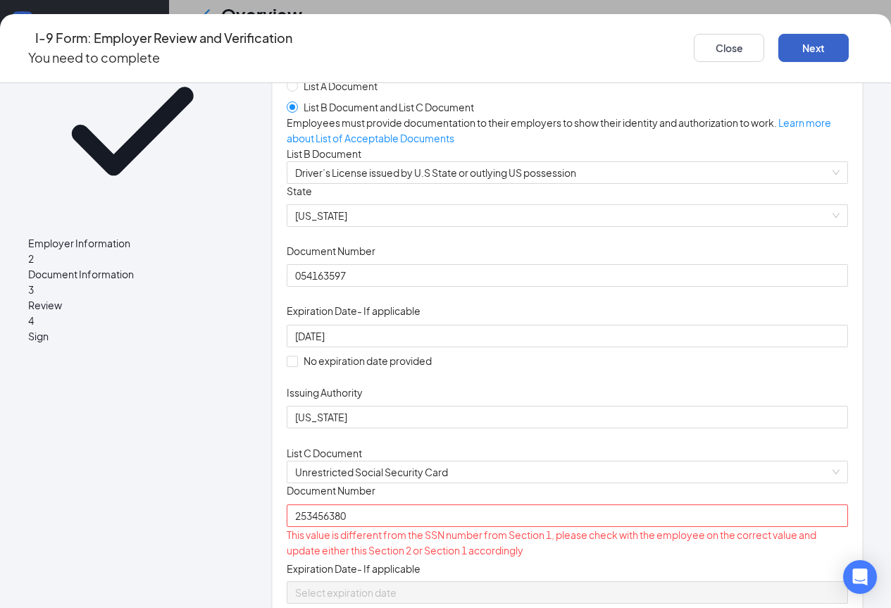
scroll to position [0, 0]
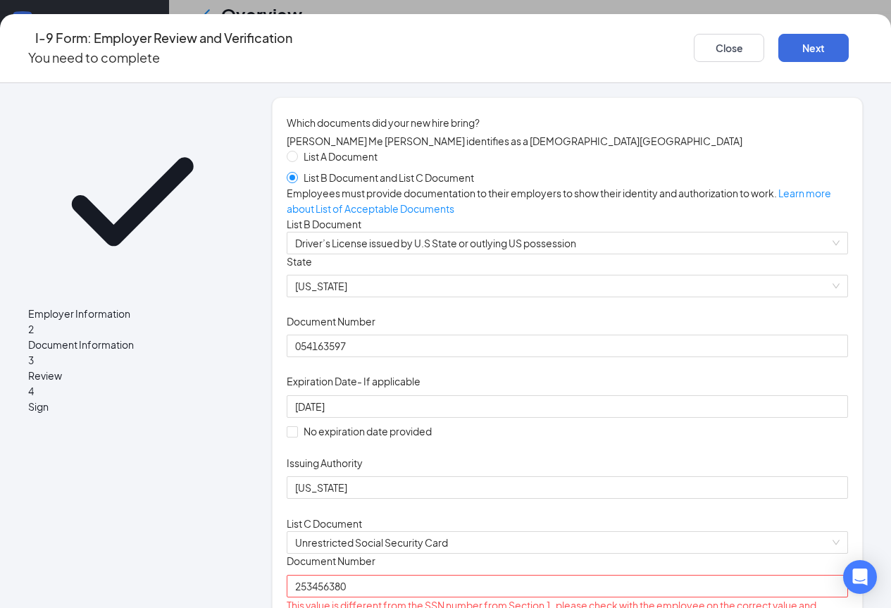
click at [120, 306] on span "Employer Information" at bounding box center [132, 313] width 208 height 15
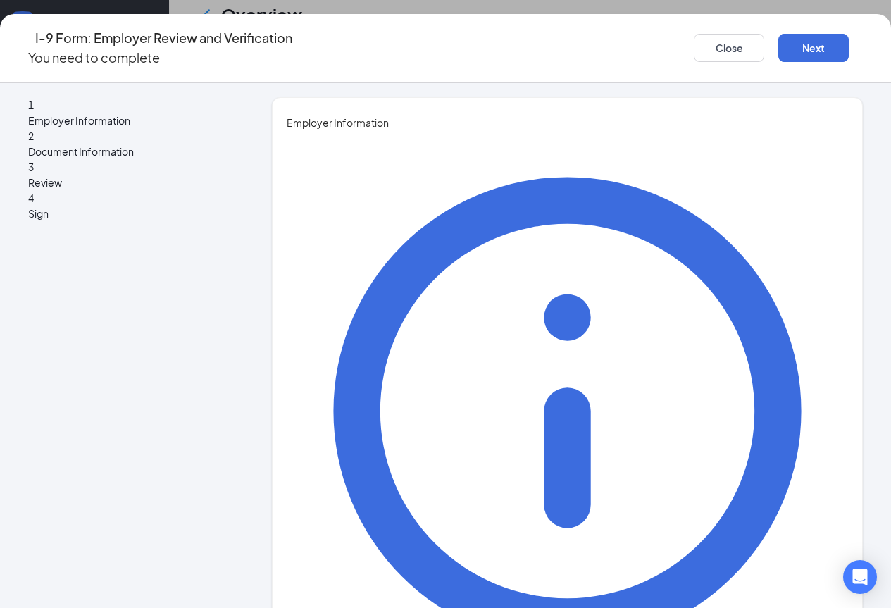
click at [76, 144] on span "Document Information" at bounding box center [132, 151] width 208 height 15
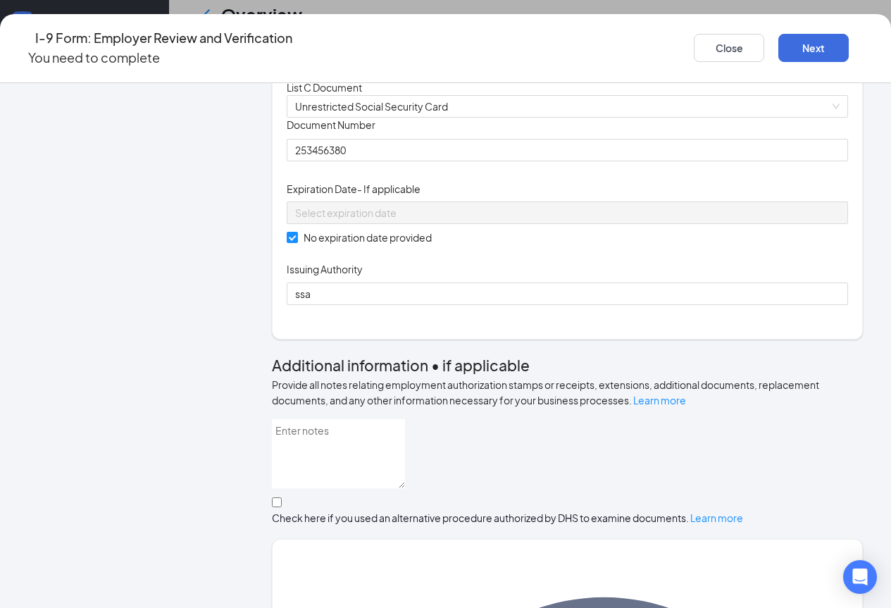
scroll to position [422, 0]
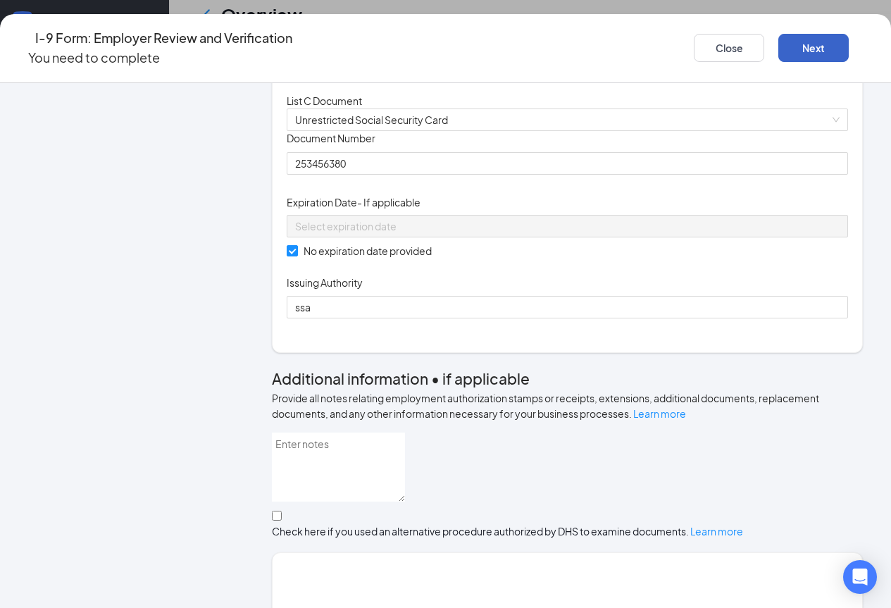
click at [784, 39] on button "Next" at bounding box center [813, 48] width 70 height 28
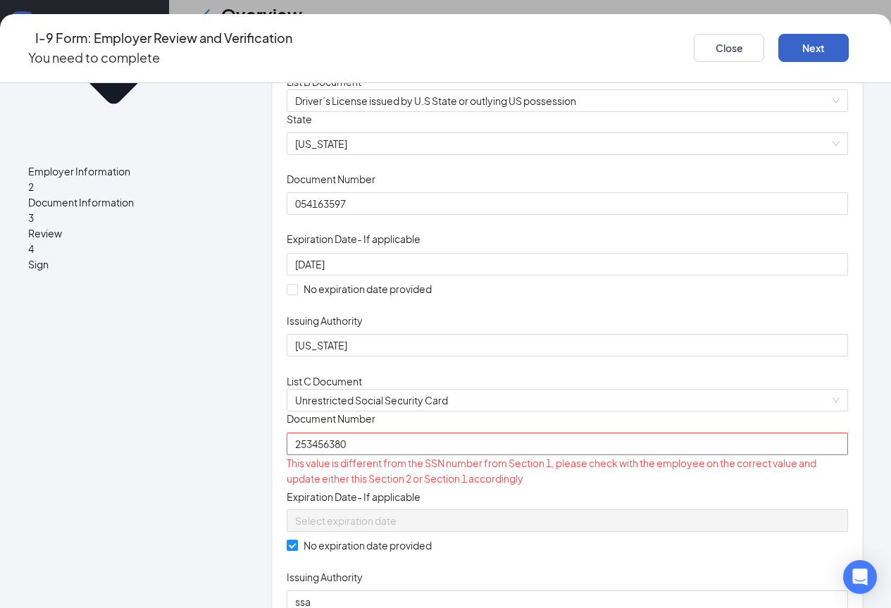
scroll to position [0, 0]
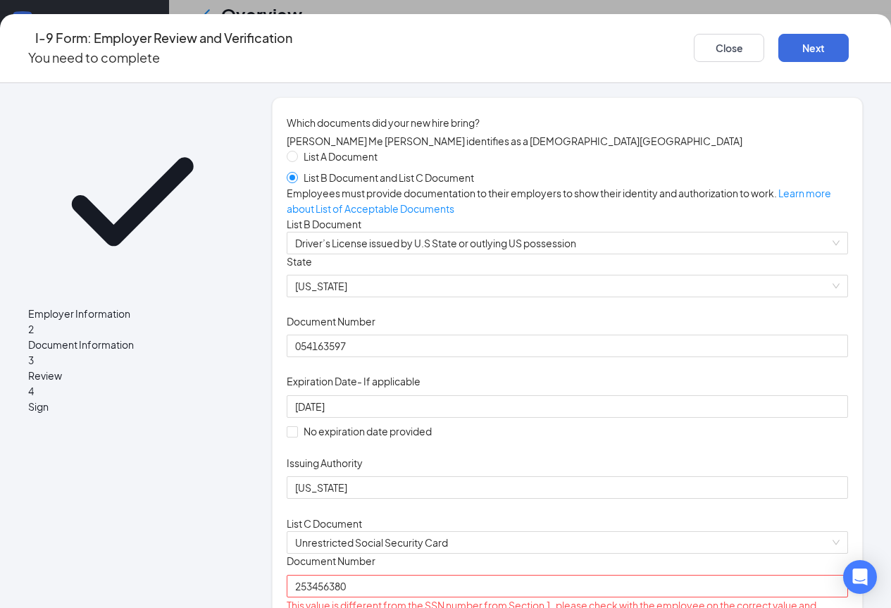
click at [151, 306] on span "Employer Information" at bounding box center [132, 313] width 208 height 15
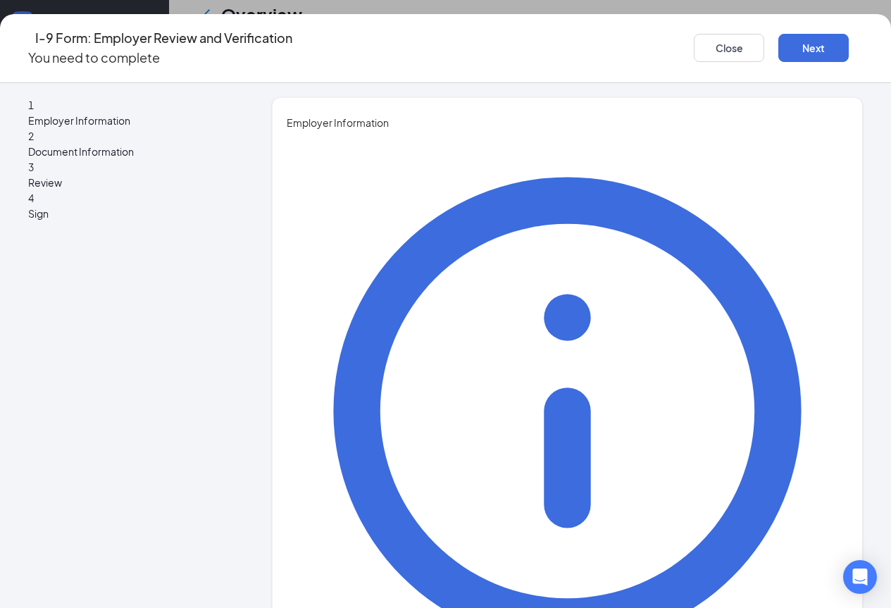
scroll to position [43, 0]
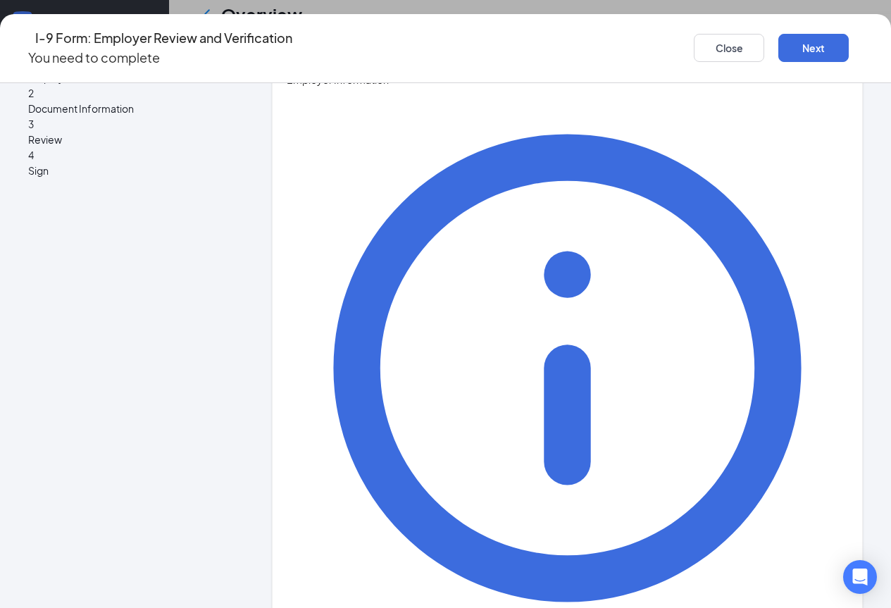
click at [862, 48] on icon "Ellipses" at bounding box center [862, 48] width 0 height 0
click at [768, 170] on div "You must be a representative of the employer who is authorized to examine the n…" at bounding box center [567, 613] width 561 height 1053
click at [717, 42] on button "Close" at bounding box center [728, 48] width 70 height 28
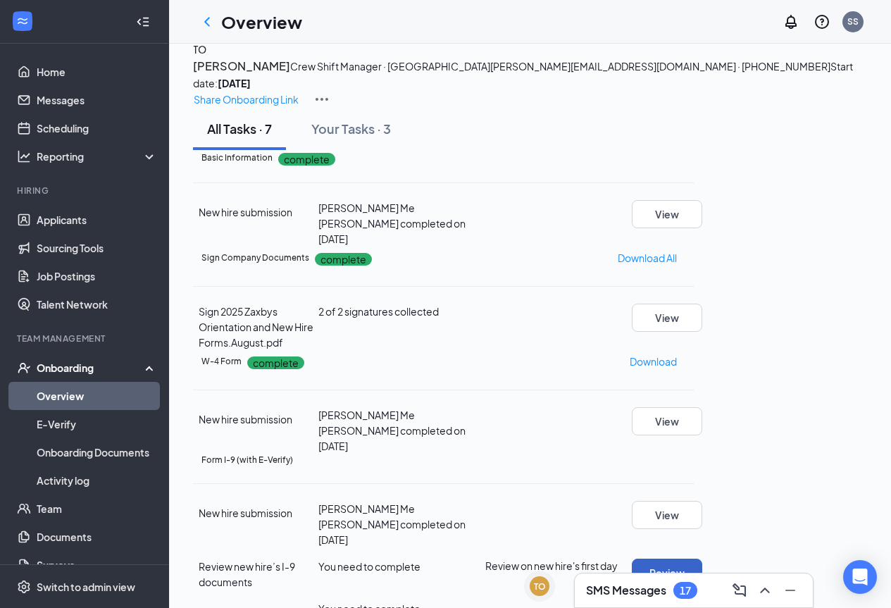
scroll to position [0, 0]
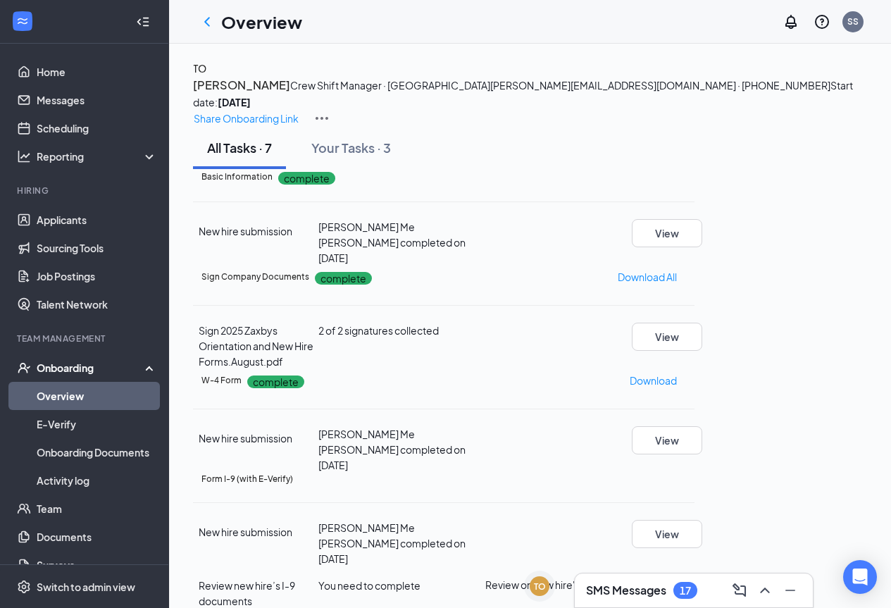
click at [694, 177] on icon "Ellipses" at bounding box center [694, 177] width 0 height 0
click at [694, 265] on div "New hire submission [PERSON_NAME] Me [PERSON_NAME] completed on [DATE] View" at bounding box center [443, 242] width 501 height 46
click at [702, 247] on button "View" at bounding box center [667, 233] width 70 height 28
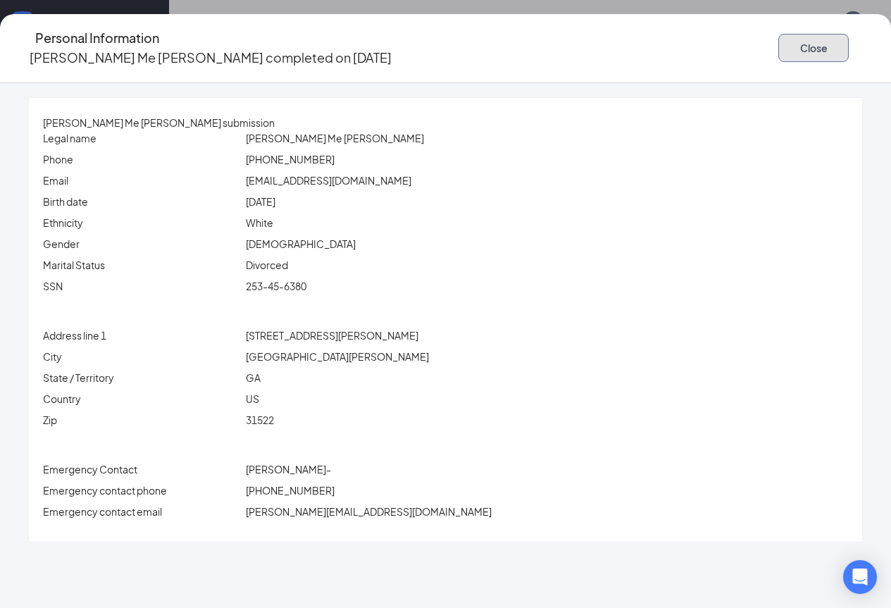
click at [808, 39] on button "Close" at bounding box center [813, 48] width 70 height 28
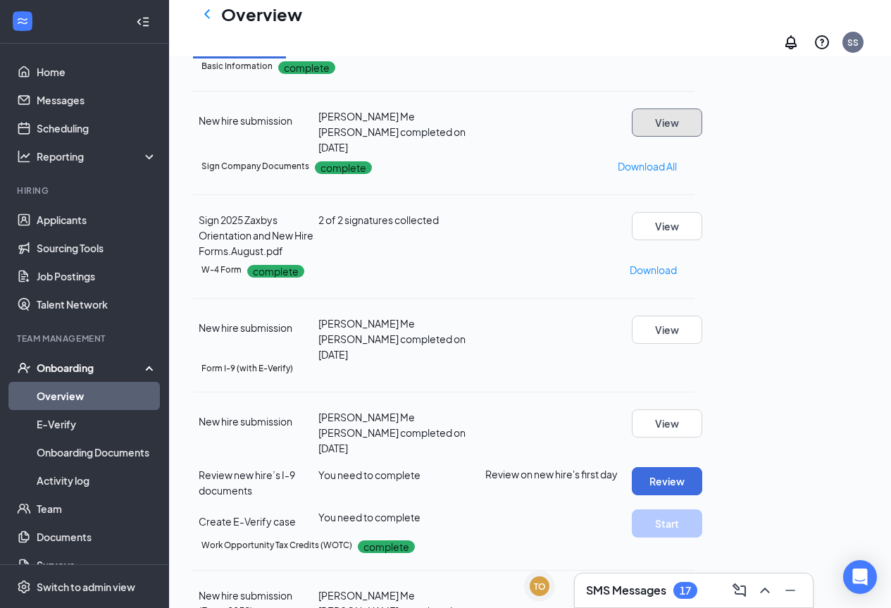
scroll to position [141, 0]
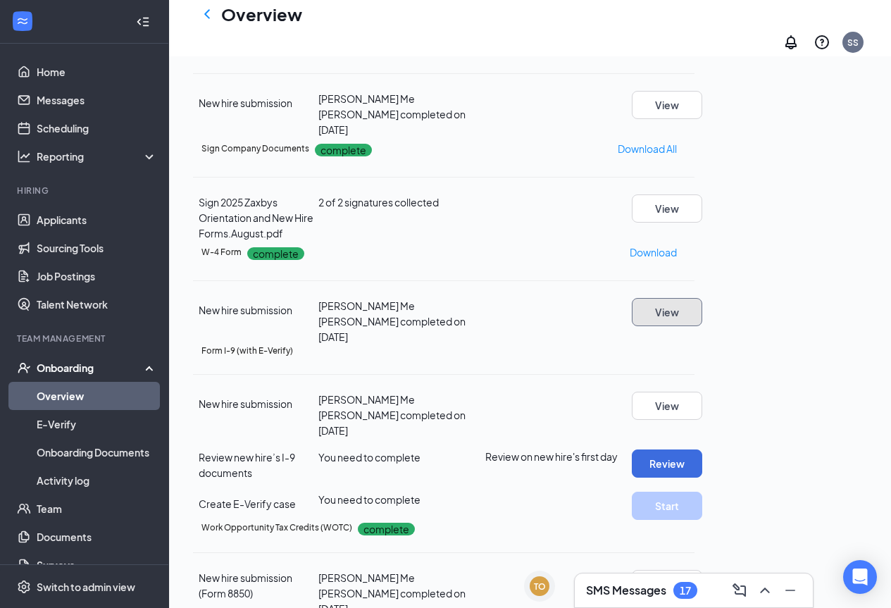
click at [702, 326] on button "View" at bounding box center [667, 312] width 70 height 28
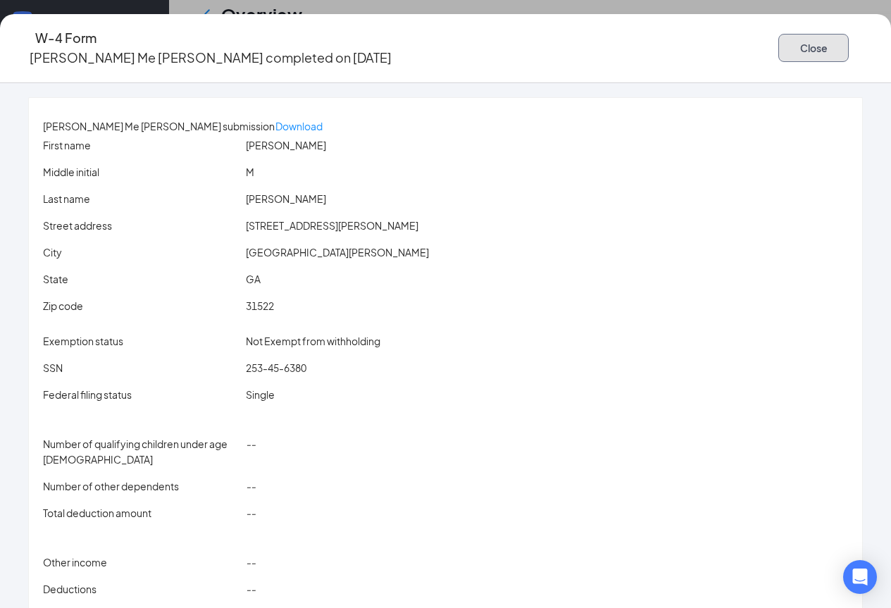
click at [778, 44] on button "Close" at bounding box center [813, 48] width 70 height 28
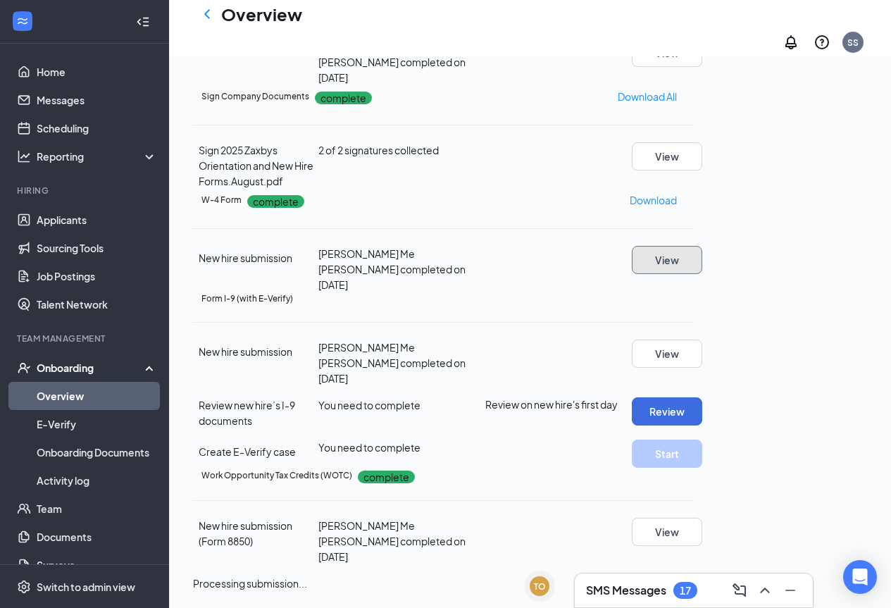
scroll to position [336, 0]
click at [702, 397] on button "Review" at bounding box center [667, 411] width 70 height 28
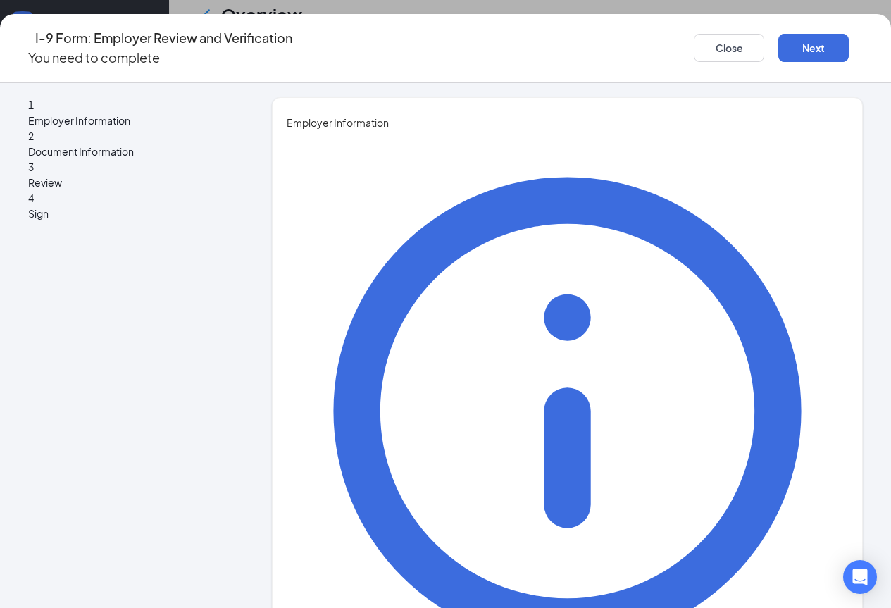
click at [82, 156] on div "2 Document Information" at bounding box center [132, 143] width 208 height 31
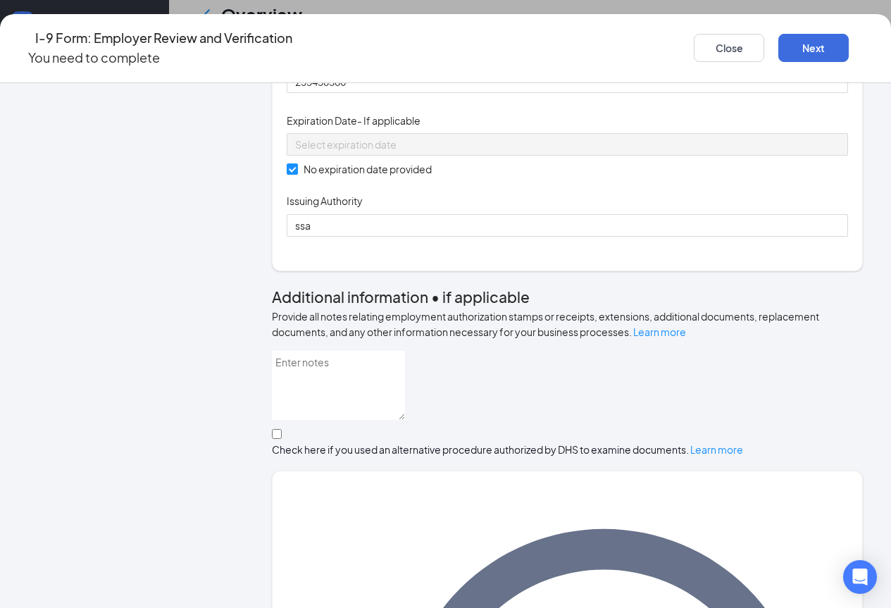
scroll to position [497, 0]
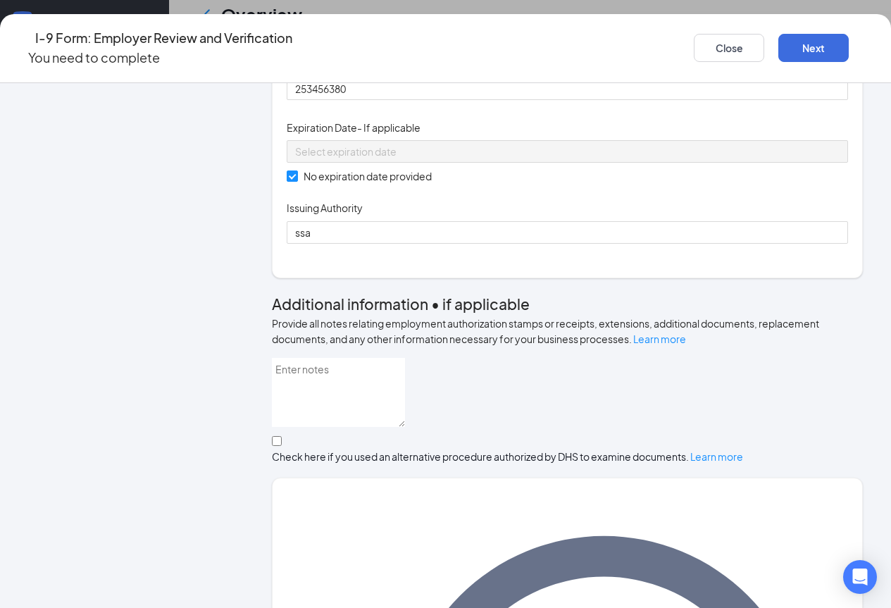
click at [419, 56] on span "Unrestricted Social Security Card" at bounding box center [567, 44] width 544 height 21
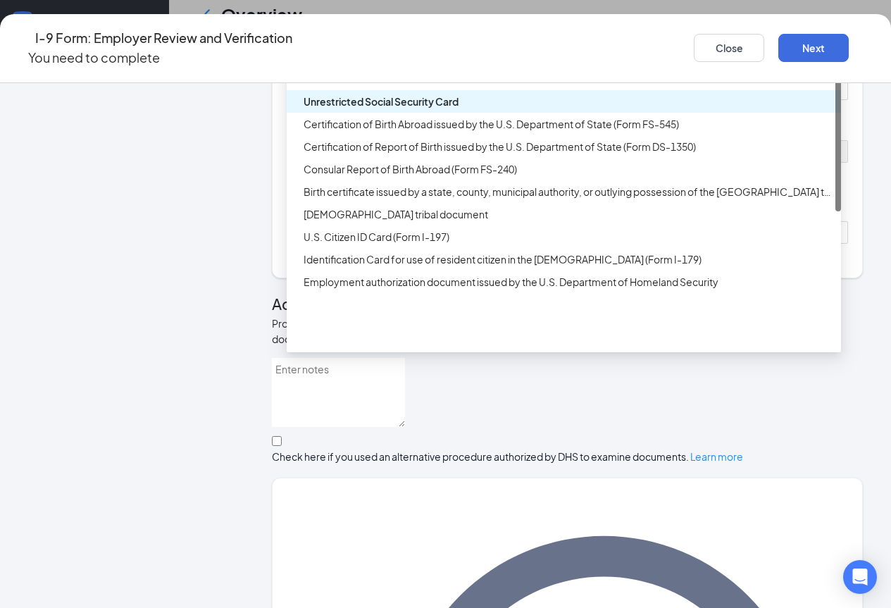
click at [381, 90] on div "List C Documents" at bounding box center [564, 79] width 554 height 23
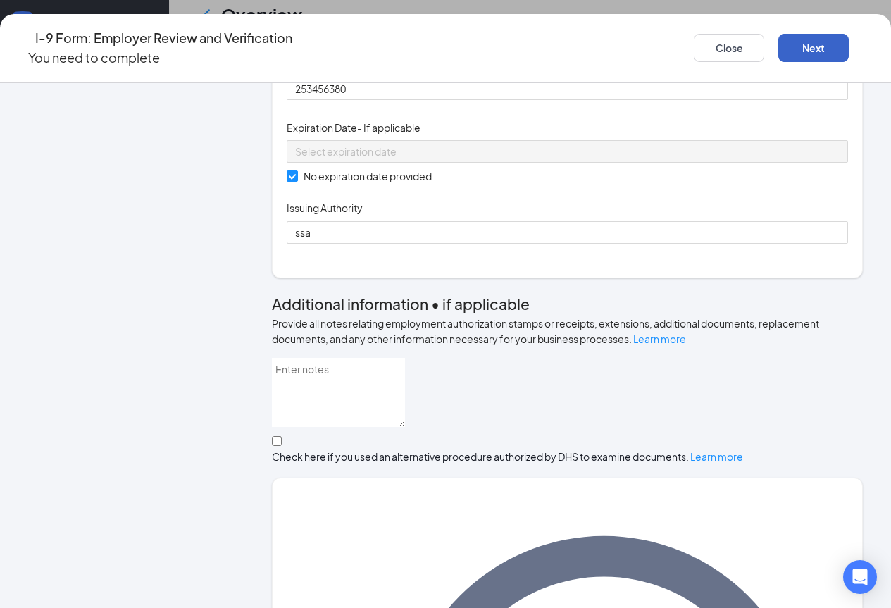
click at [795, 42] on button "Next" at bounding box center [813, 48] width 70 height 28
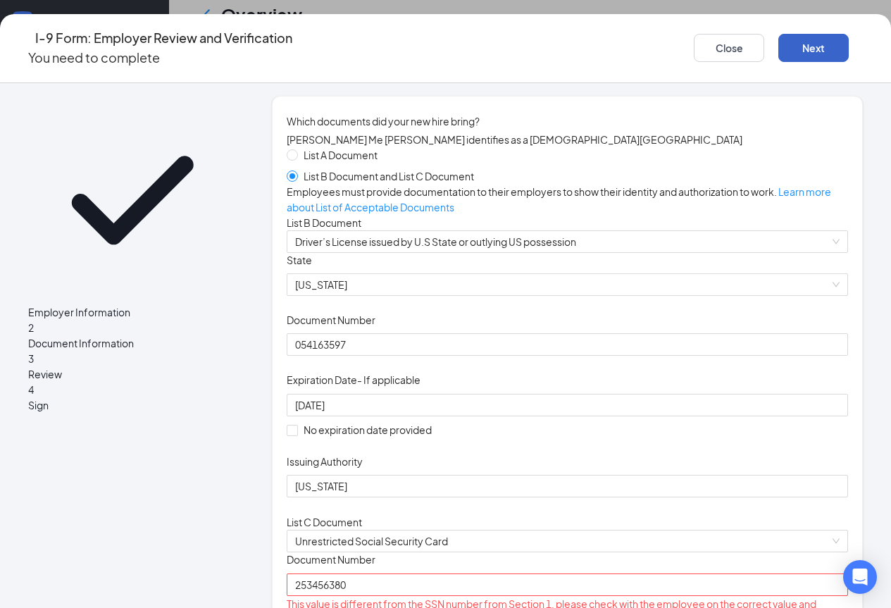
scroll to position [0, 0]
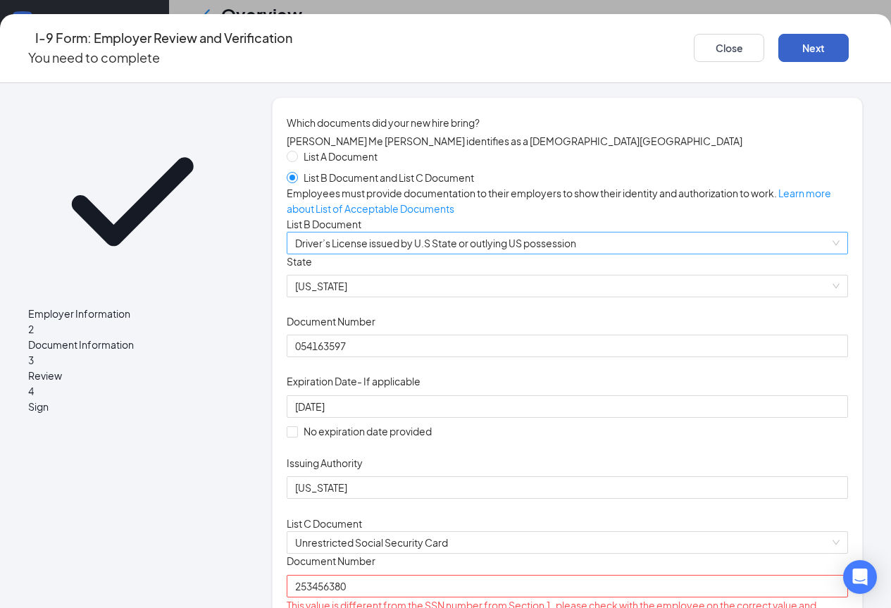
click at [774, 253] on span "Driver’s License issued by U.S State or outlying US possession" at bounding box center [567, 242] width 544 height 21
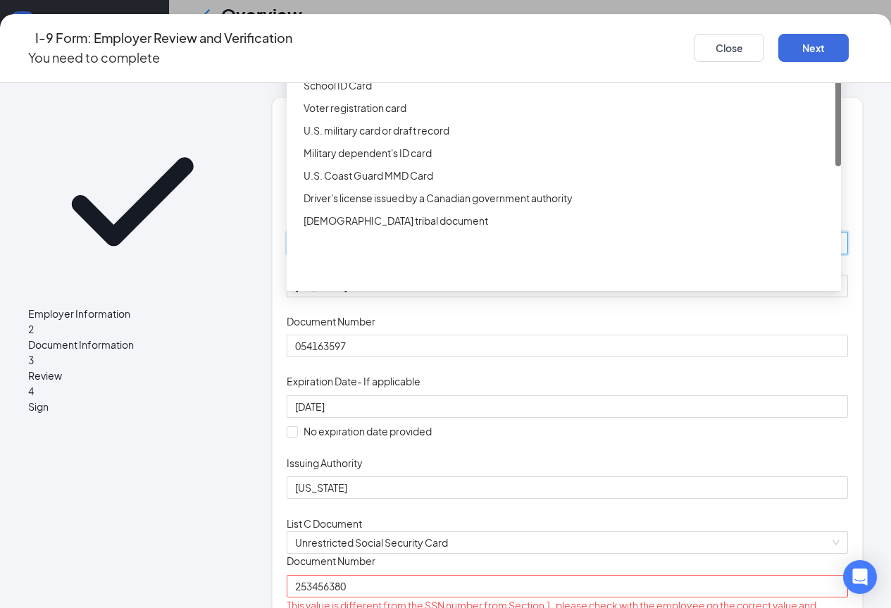
click at [510, 51] on div "Driver’s License issued by U.S State or outlying US possession" at bounding box center [564, 40] width 554 height 23
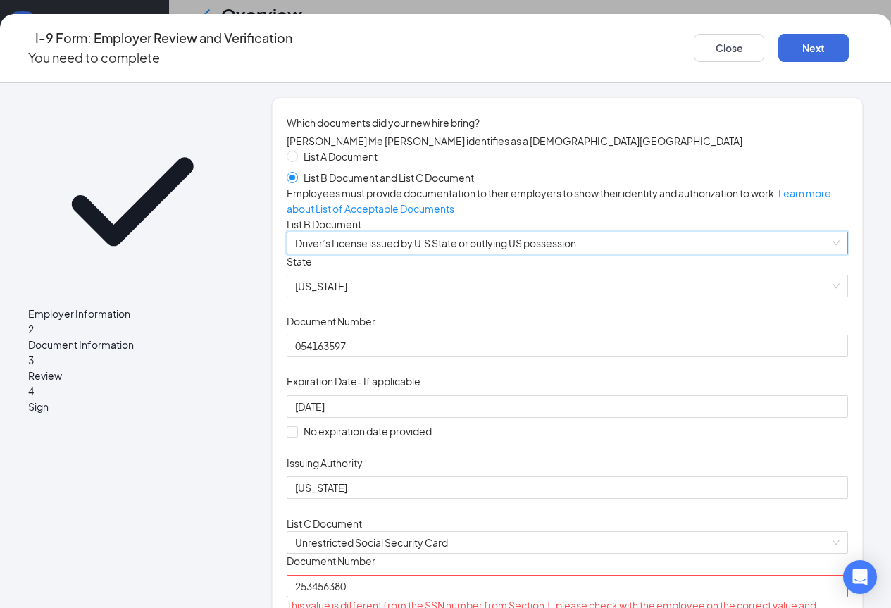
click at [126, 368] on span "Review" at bounding box center [132, 375] width 208 height 15
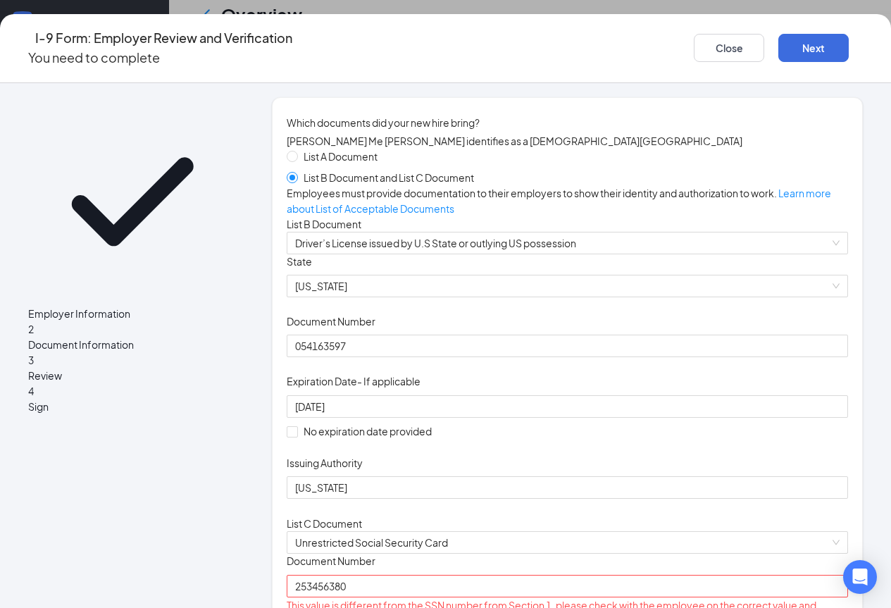
click at [124, 368] on span "Review" at bounding box center [132, 375] width 208 height 15
click at [120, 368] on span "Review" at bounding box center [132, 375] width 208 height 15
click at [349, 163] on span "List A Document" at bounding box center [340, 156] width 85 height 15
click at [296, 161] on input "List A Document" at bounding box center [292, 156] width 10 height 10
radio input "true"
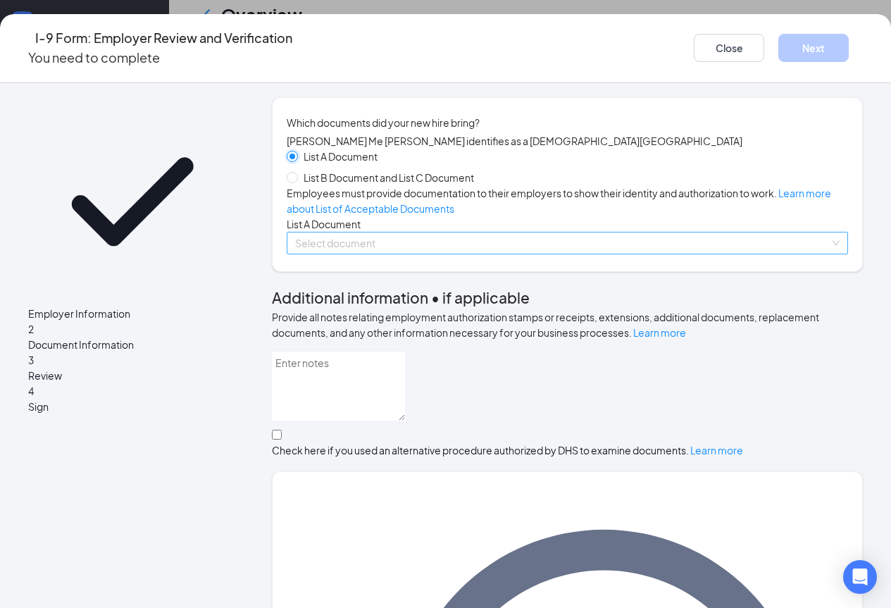
click at [372, 253] on span at bounding box center [562, 242] width 534 height 21
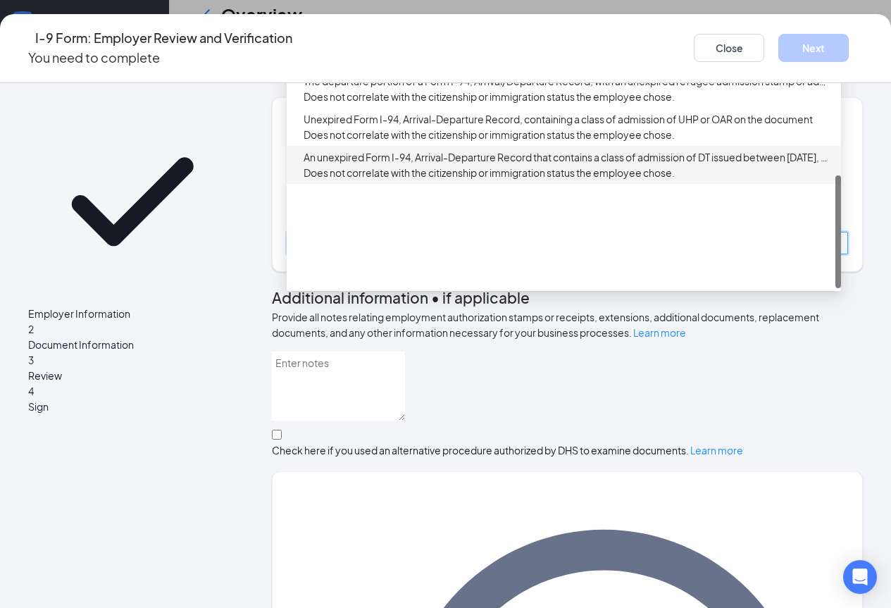
scroll to position [125, 0]
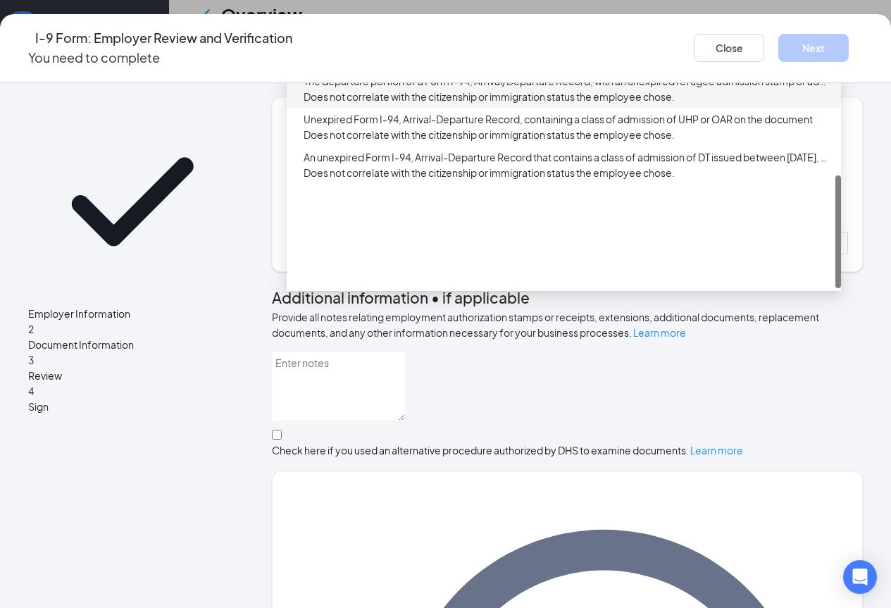
click at [225, 249] on div "Employer Information 2 Document Information 3 Review 4 Sign" at bounding box center [132, 565] width 208 height 936
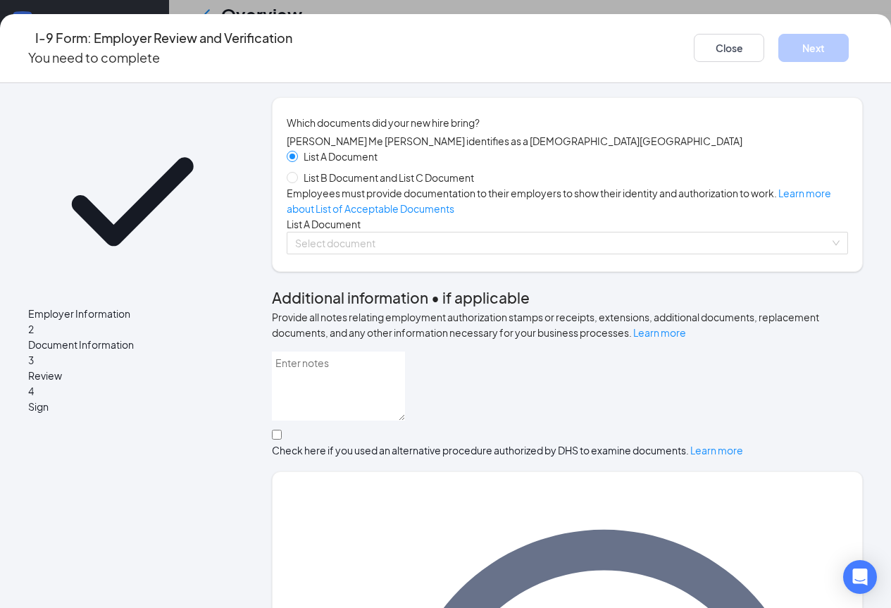
click at [299, 184] on span "List B Document and List C Document" at bounding box center [389, 177] width 182 height 15
click at [296, 182] on input "List B Document and List C Document" at bounding box center [292, 177] width 10 height 10
radio input "true"
radio input "false"
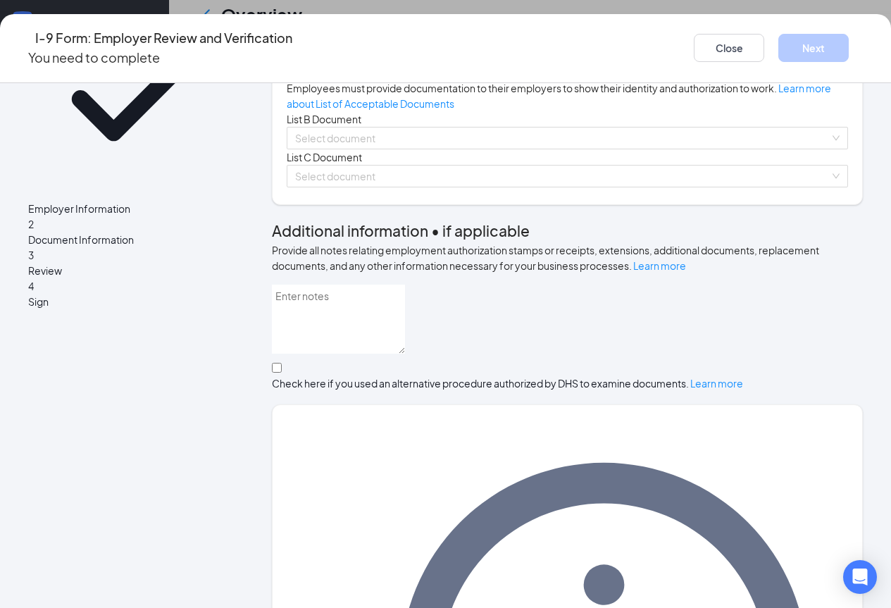
scroll to position [0, 0]
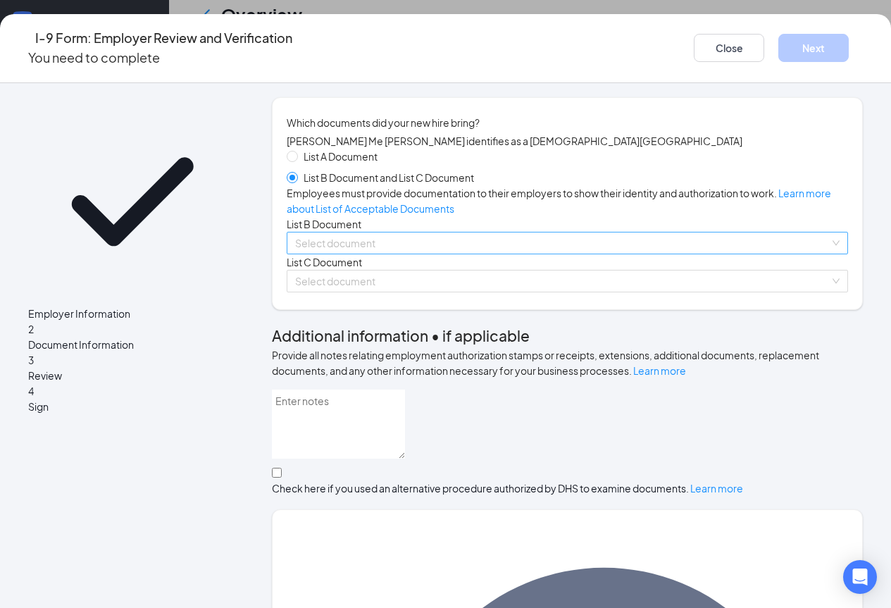
click at [403, 253] on input "search" at bounding box center [562, 242] width 534 height 21
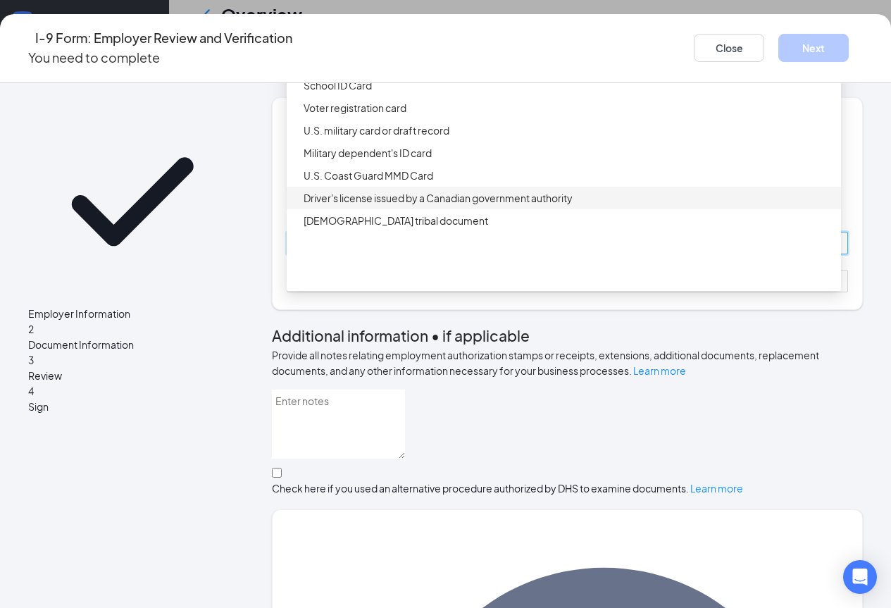
click at [163, 337] on div "Employer Information 2 Document Information 3 Review 4 Sign" at bounding box center [132, 584] width 208 height 974
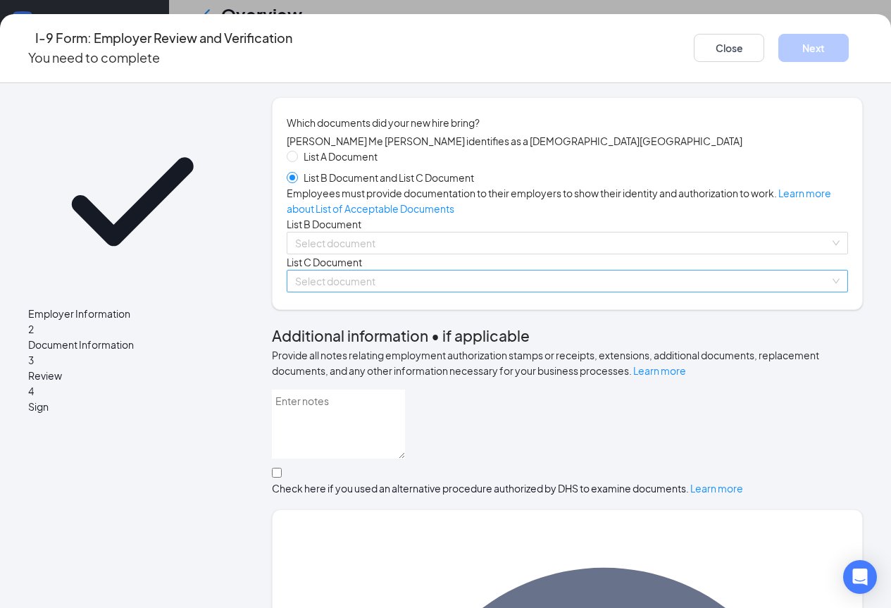
click at [325, 291] on input "search" at bounding box center [562, 280] width 534 height 21
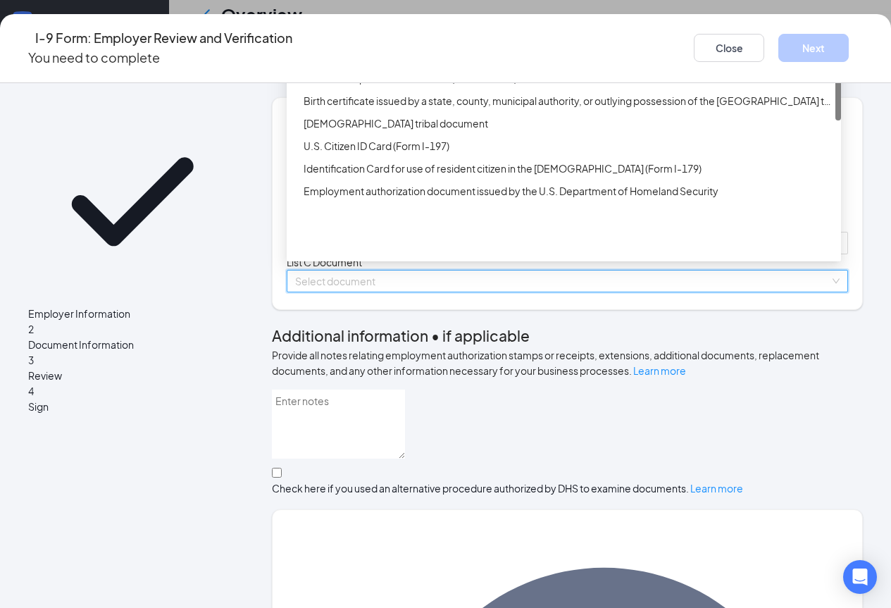
click at [396, 18] on div "Unrestricted Social Security Card" at bounding box center [567, 10] width 529 height 15
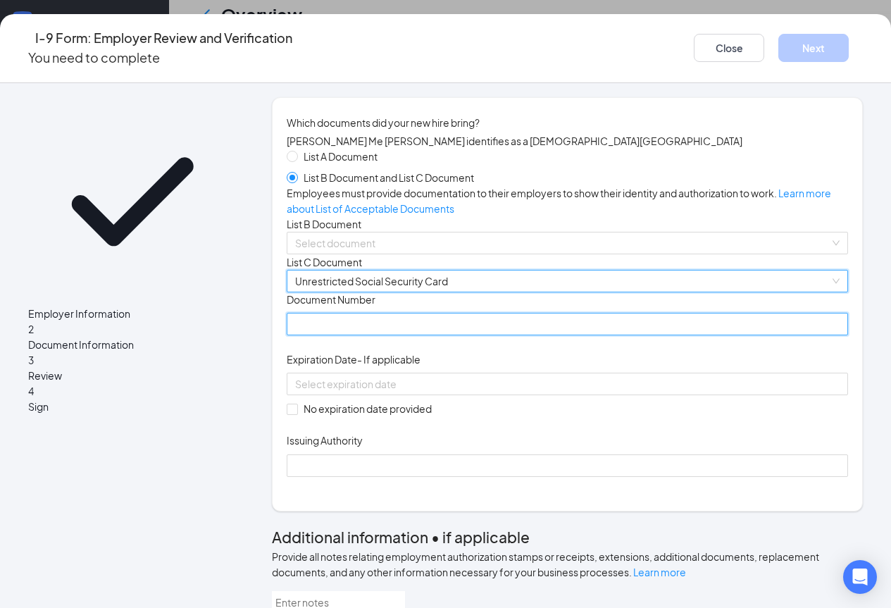
click at [334, 335] on input "Document Number" at bounding box center [567, 324] width 561 height 23
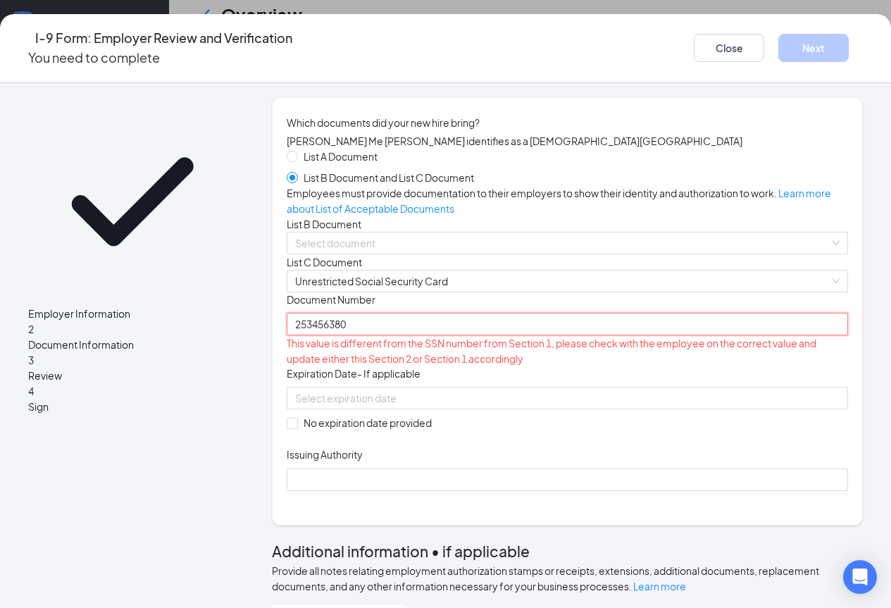
type input "253456380"
click at [556, 491] on div "Document Title Unrestricted Social Security Card Document Number 253456380 This…" at bounding box center [567, 391] width 561 height 199
click at [713, 37] on button "Close" at bounding box center [728, 48] width 70 height 28
